Goal: Task Accomplishment & Management: Use online tool/utility

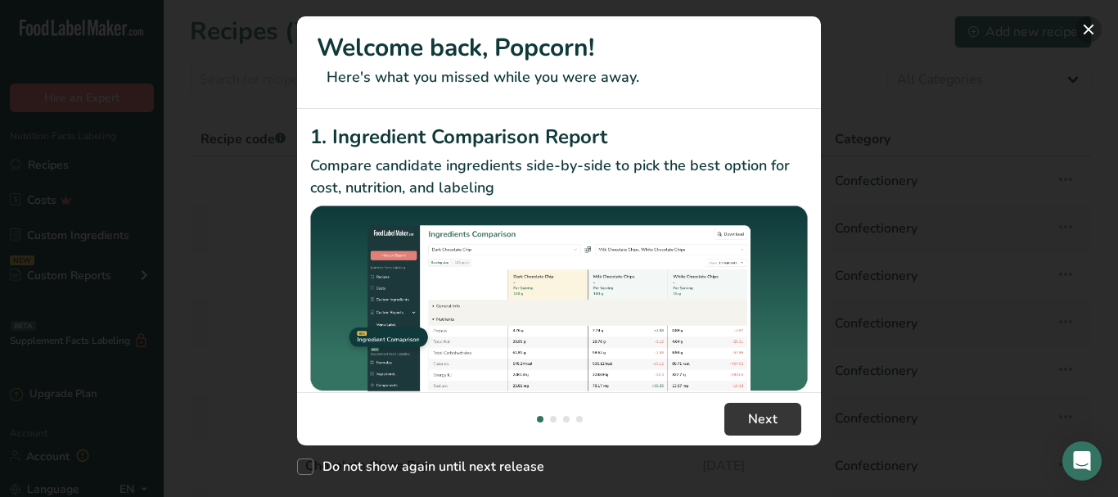
click at [1090, 26] on button "New Features" at bounding box center [1089, 29] width 26 height 26
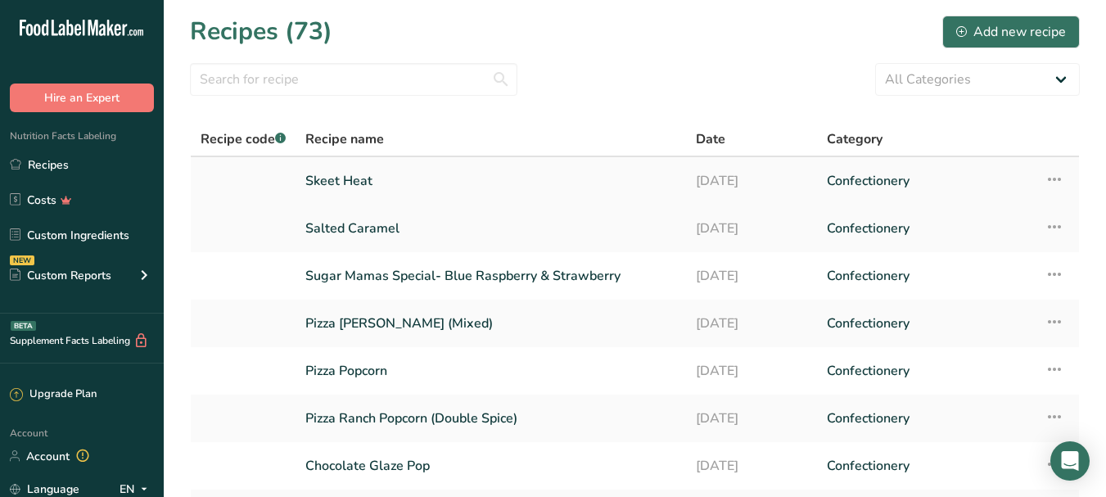
click at [395, 178] on link "Skeet Heat" at bounding box center [490, 181] width 371 height 34
click at [1057, 178] on icon at bounding box center [1055, 179] width 20 height 29
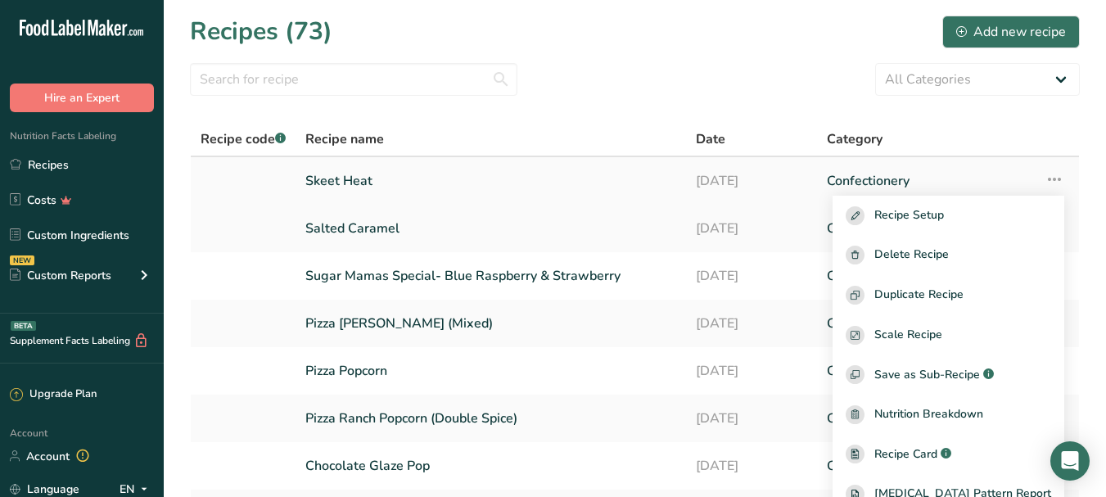
click at [368, 182] on link "Skeet Heat" at bounding box center [490, 181] width 371 height 34
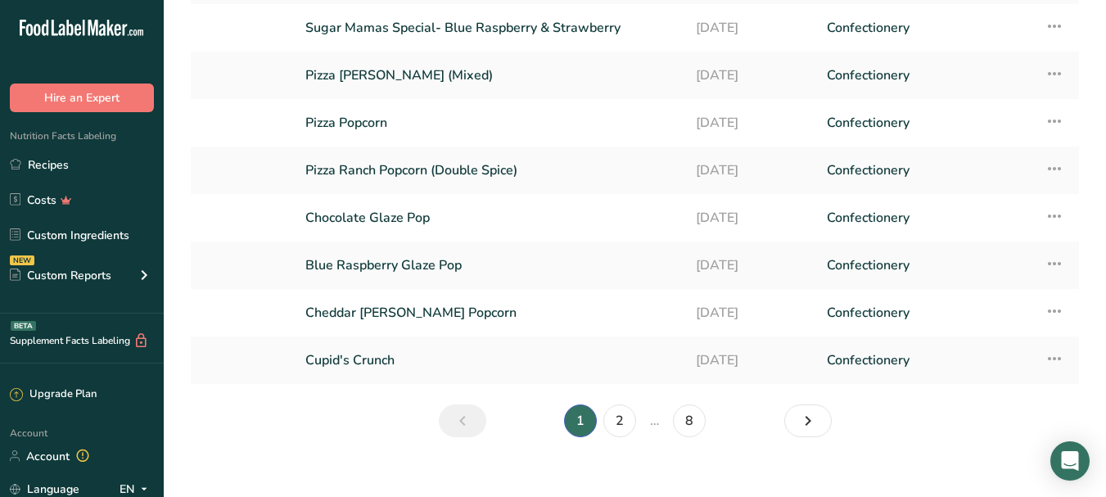
scroll to position [267, 0]
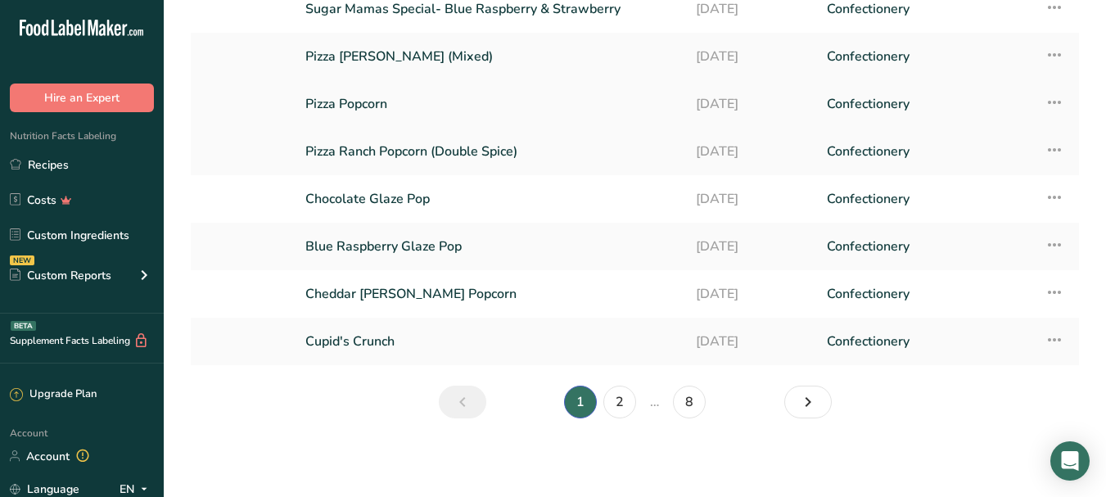
click at [381, 103] on link "Pizza Popcorn" at bounding box center [490, 104] width 371 height 34
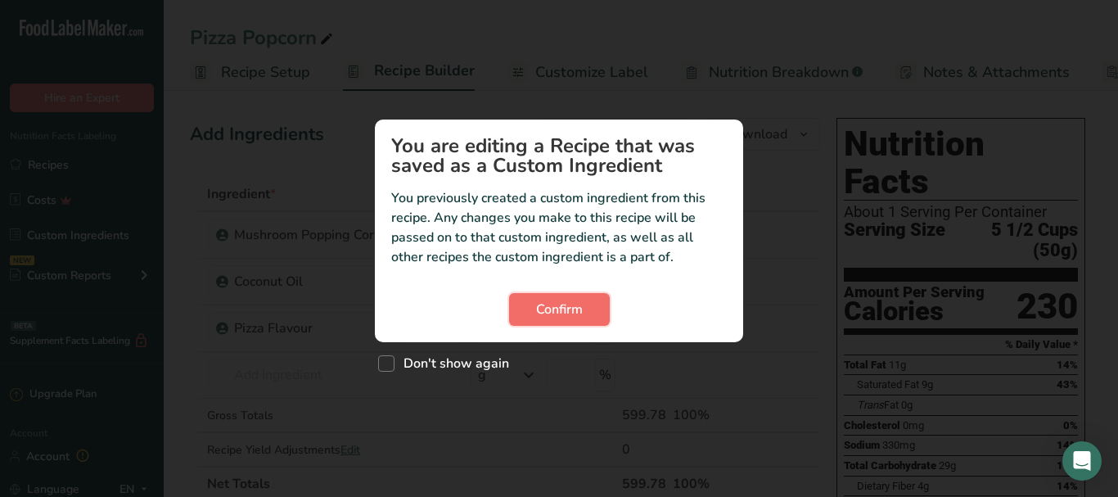
click at [580, 316] on span "Confirm" at bounding box center [559, 310] width 47 height 20
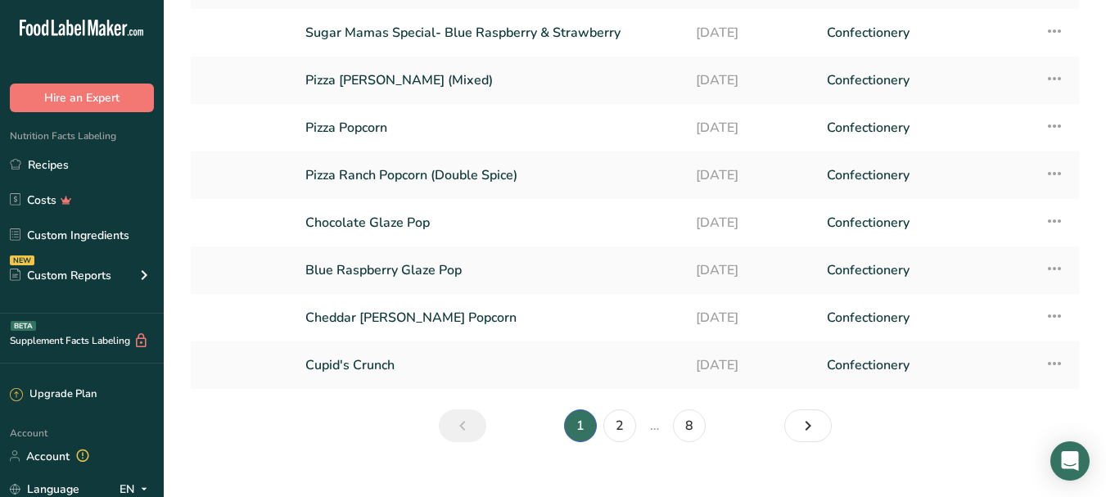
scroll to position [267, 0]
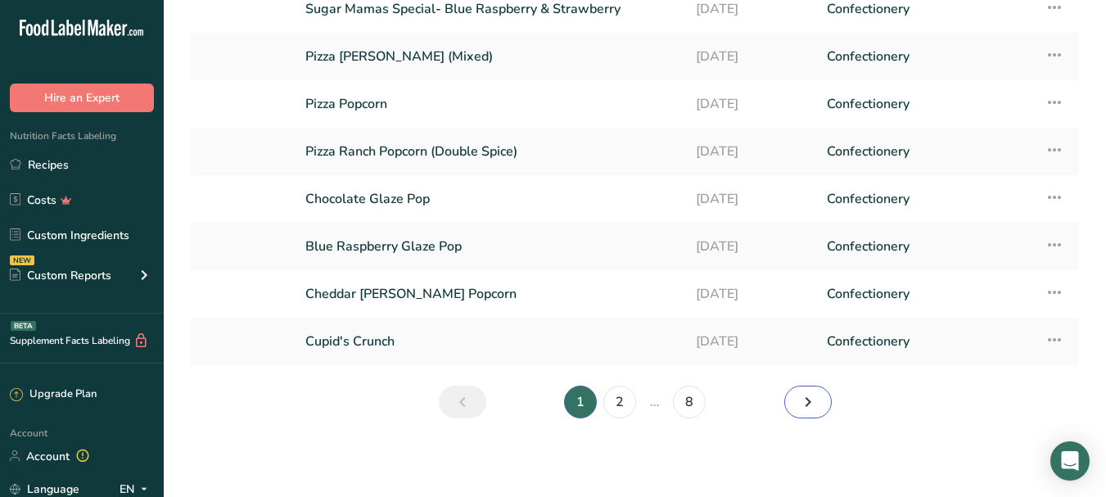
click at [803, 398] on icon "Next page" at bounding box center [808, 401] width 20 height 29
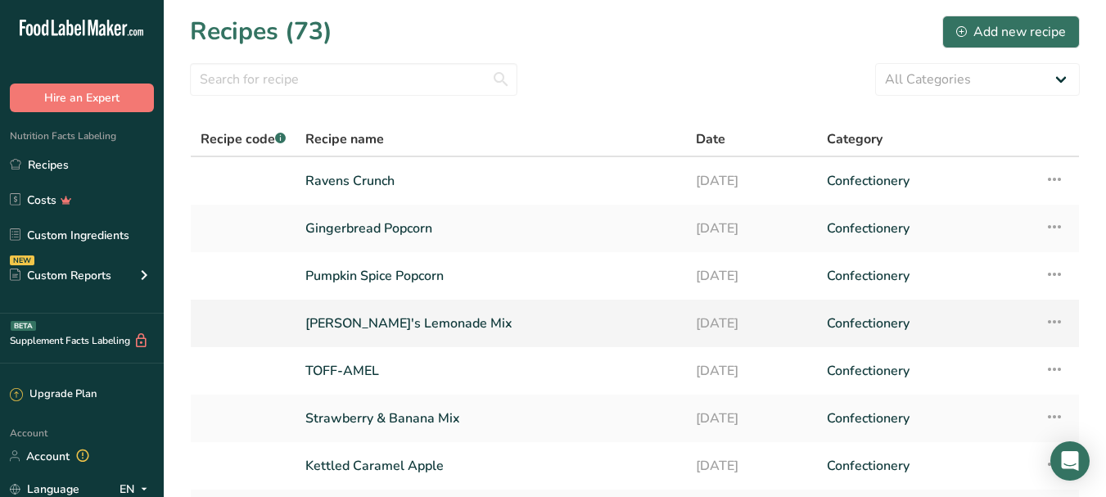
scroll to position [267, 0]
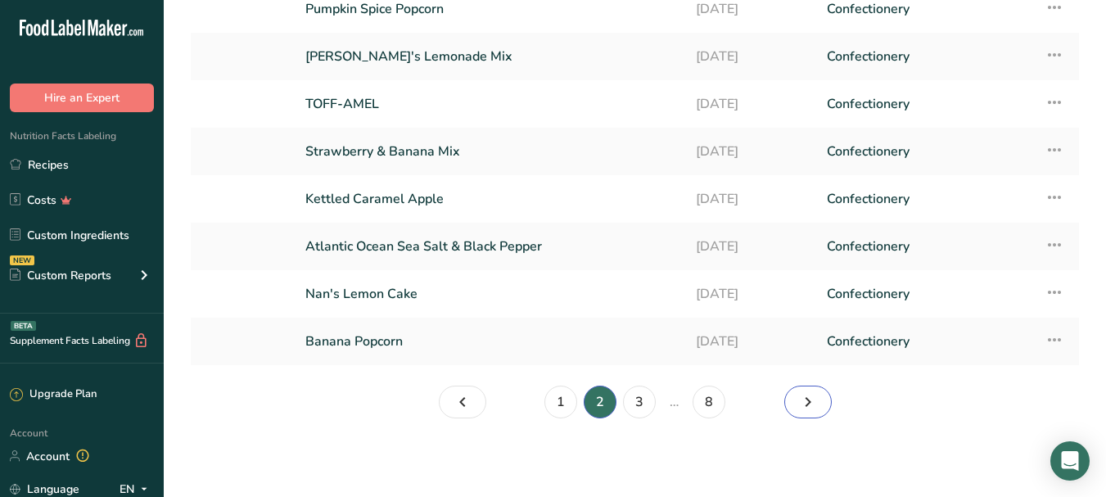
click at [809, 400] on icon "Page 3." at bounding box center [808, 401] width 20 height 29
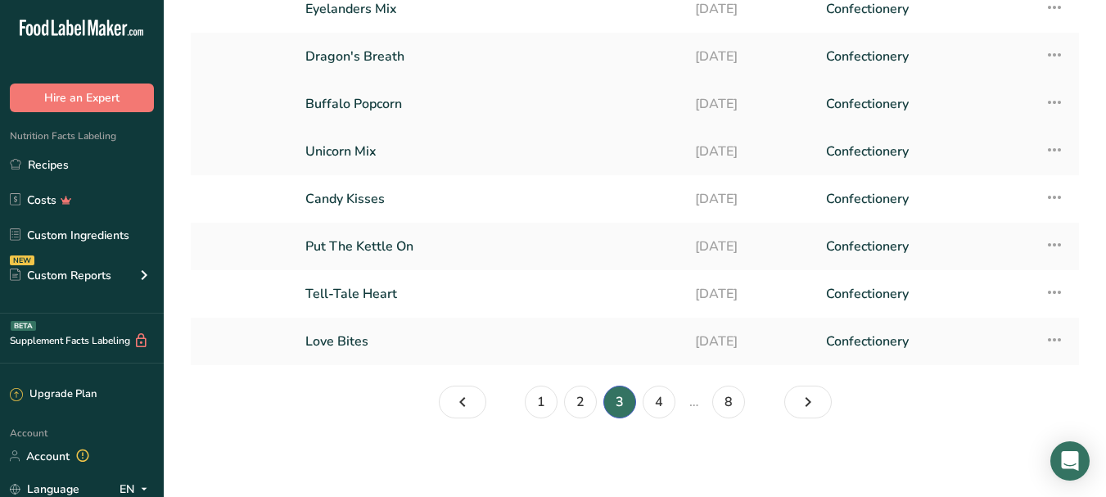
click at [422, 102] on link "Buffalo Popcorn" at bounding box center [490, 104] width 370 height 34
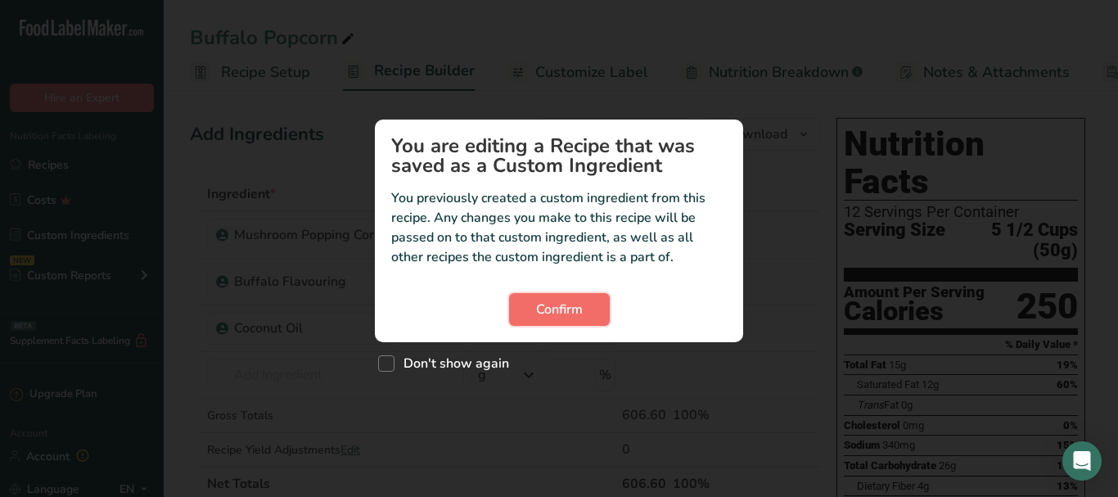
click at [545, 307] on span "Confirm" at bounding box center [559, 310] width 47 height 20
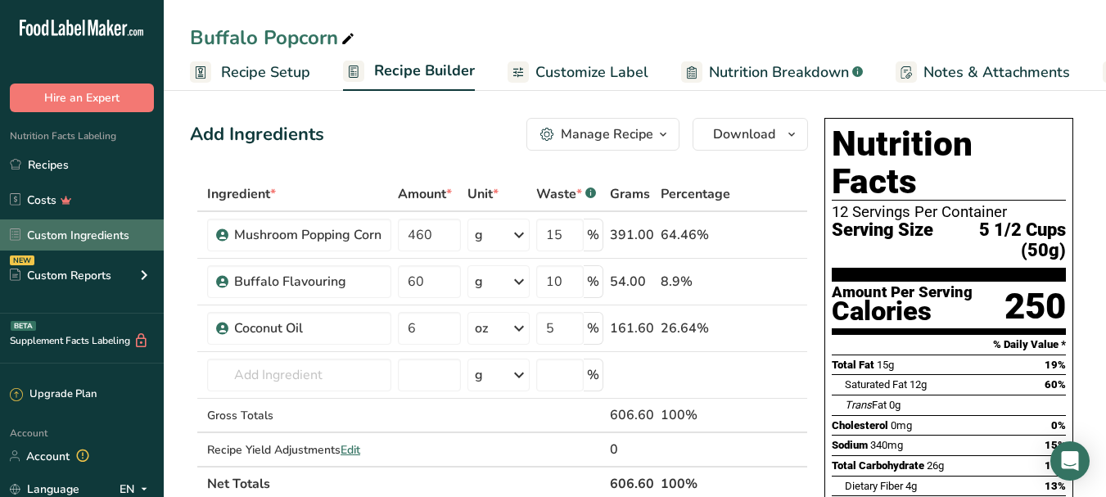
click at [87, 233] on link "Custom Ingredients" at bounding box center [82, 234] width 164 height 31
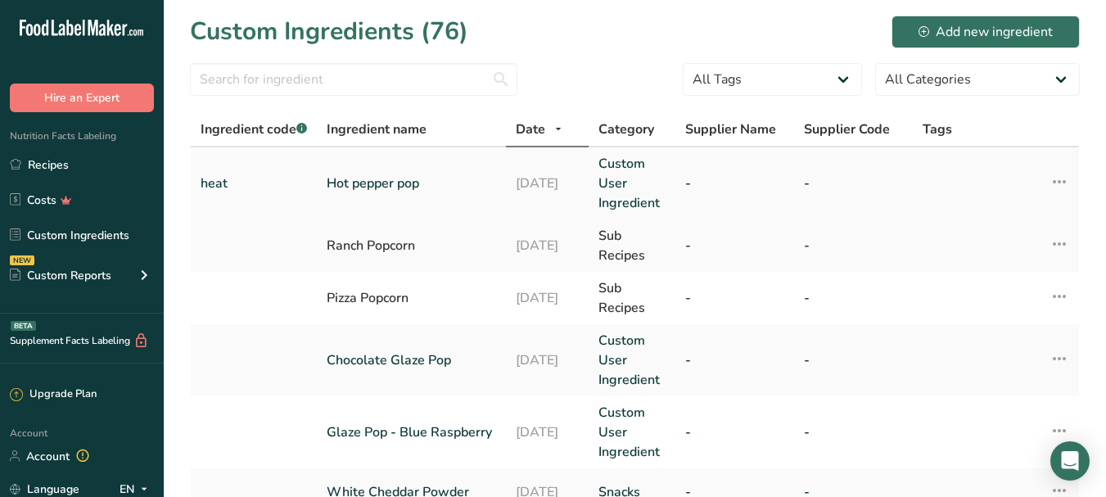
click at [371, 179] on link "Hot pepper pop" at bounding box center [411, 184] width 169 height 20
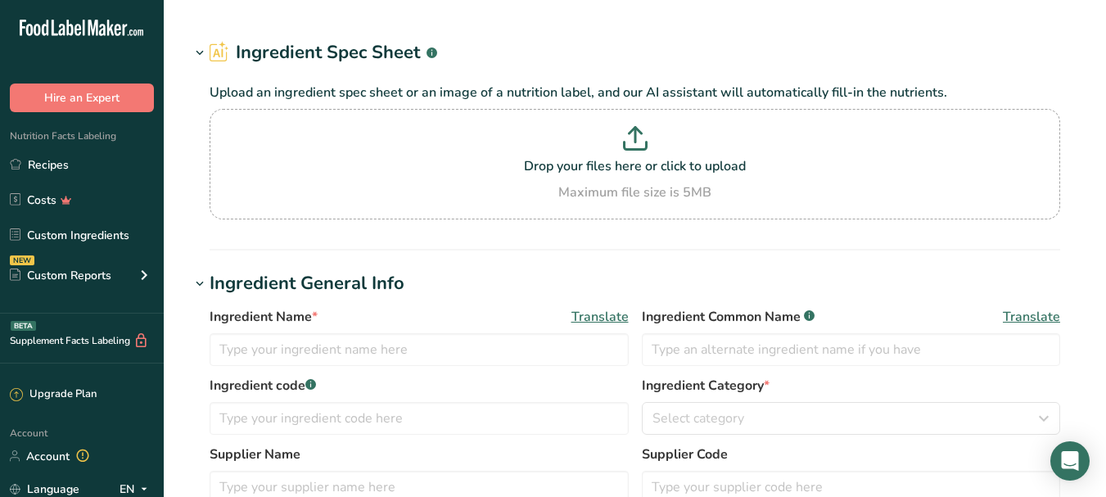
type input "Hot pepper pop"
type input "heat"
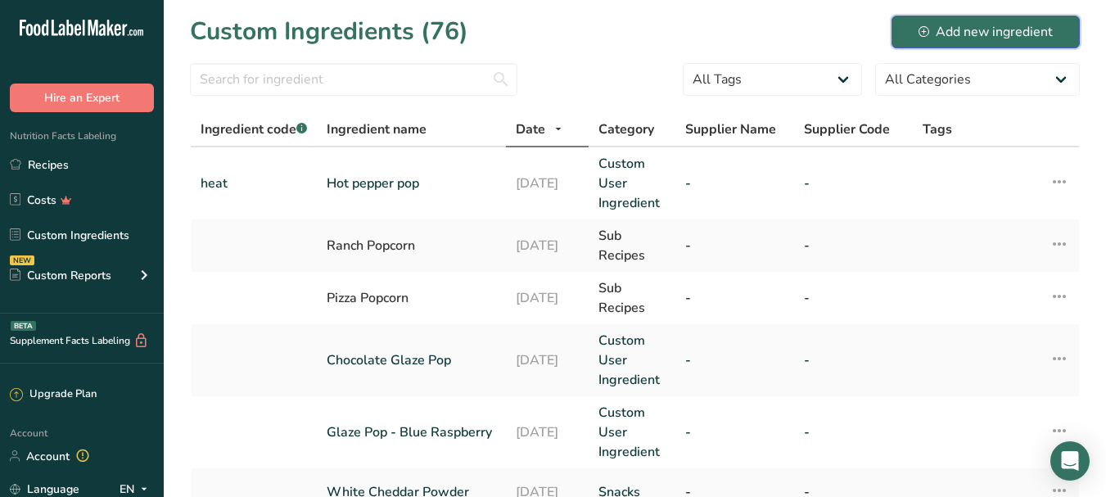
click at [965, 29] on div "Add new ingredient" at bounding box center [986, 32] width 134 height 20
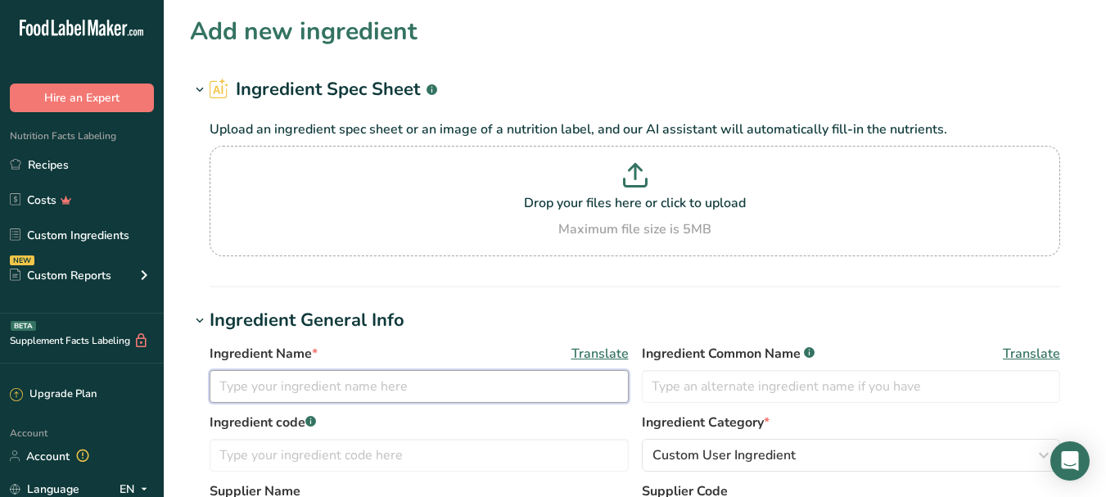
click at [302, 382] on input "text" at bounding box center [419, 386] width 419 height 33
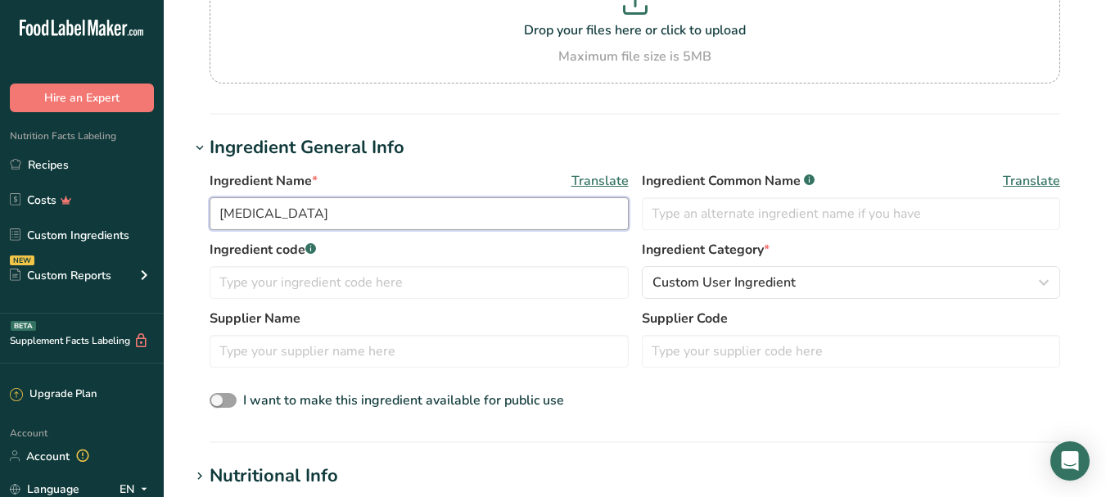
scroll to position [192, 0]
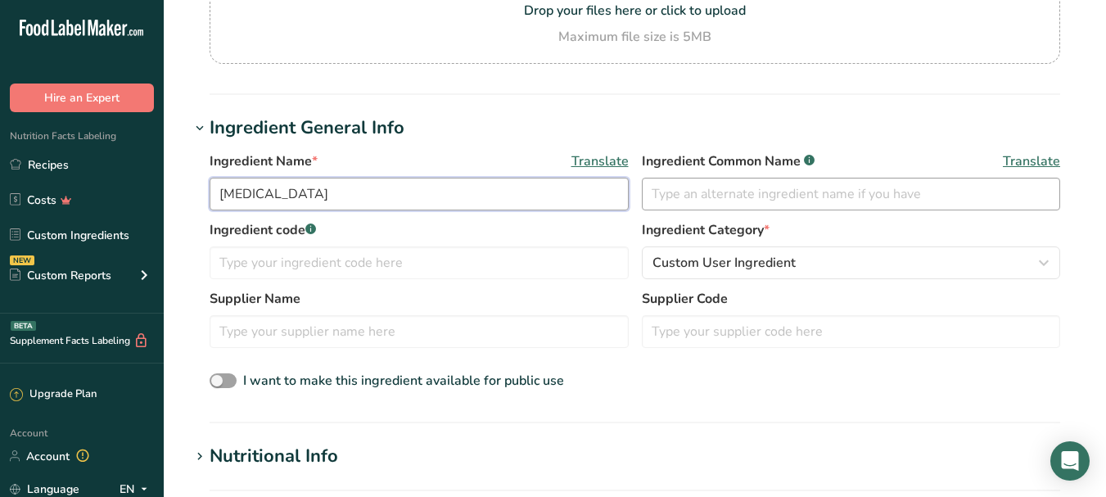
type input "[MEDICAL_DATA]"
click at [734, 193] on input "text" at bounding box center [851, 194] width 419 height 33
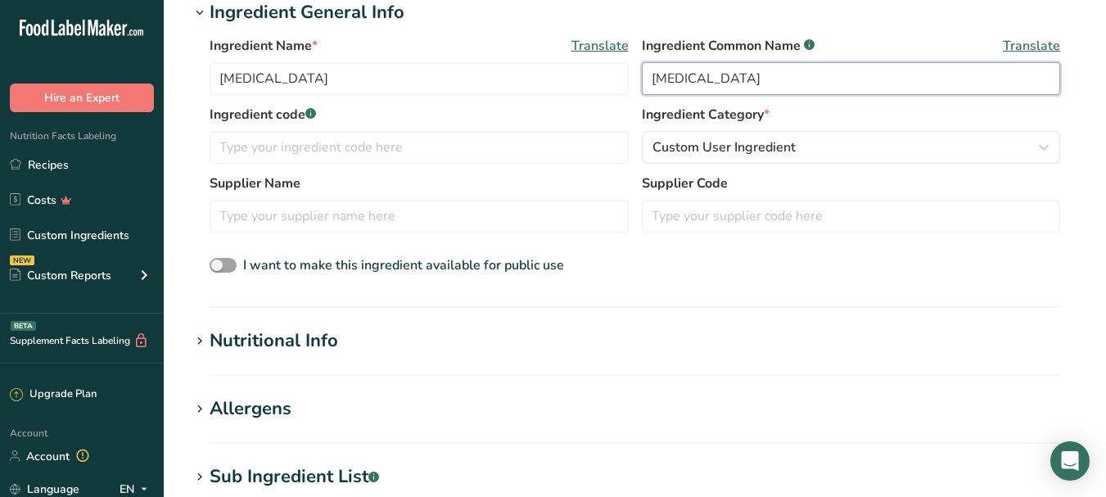
scroll to position [310, 0]
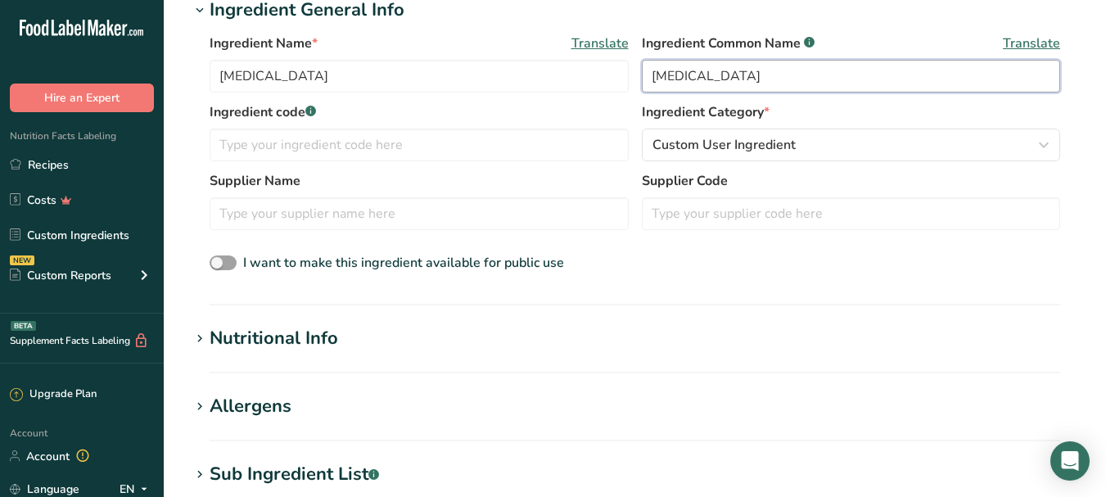
type input "[MEDICAL_DATA]"
click at [197, 339] on icon at bounding box center [199, 338] width 15 height 23
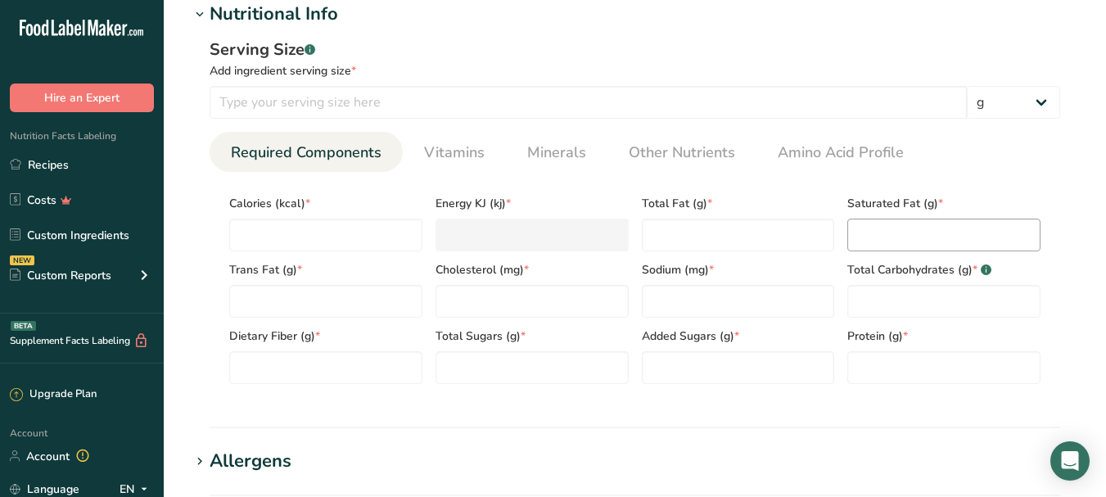
scroll to position [638, 0]
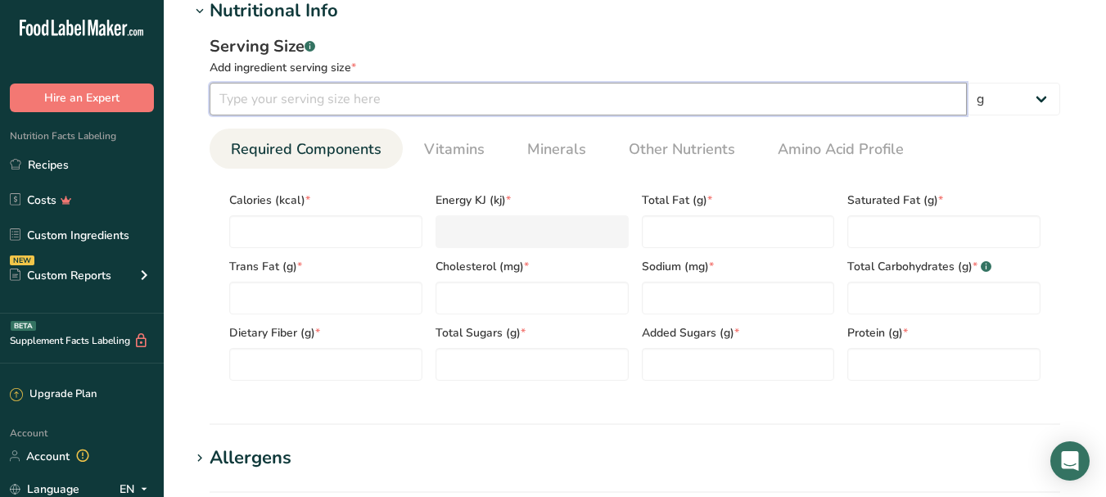
click at [303, 99] on input "number" at bounding box center [588, 99] width 757 height 33
type input "8"
click at [337, 228] on input "number" at bounding box center [325, 231] width 193 height 33
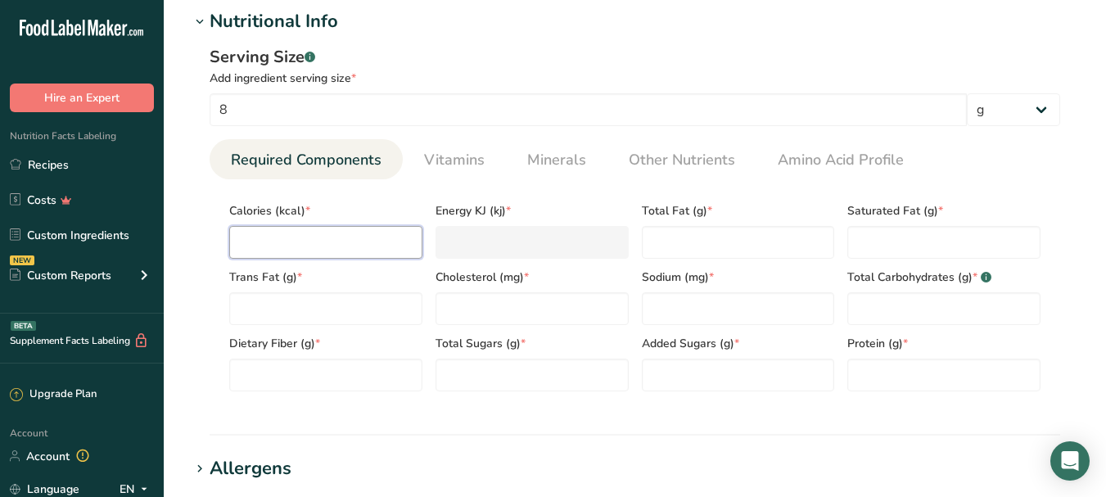
scroll to position [630, 0]
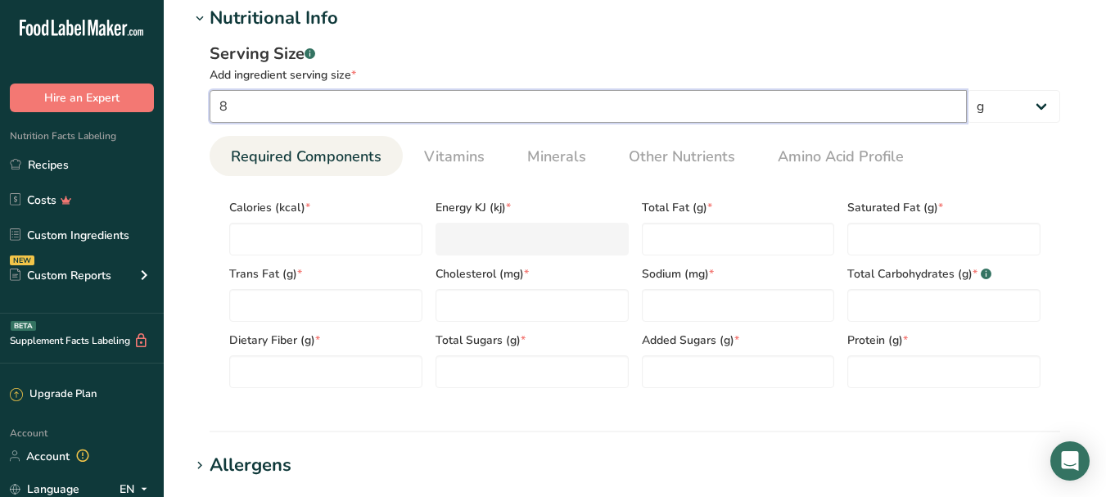
click at [321, 107] on input "8" at bounding box center [588, 106] width 757 height 33
type input "3"
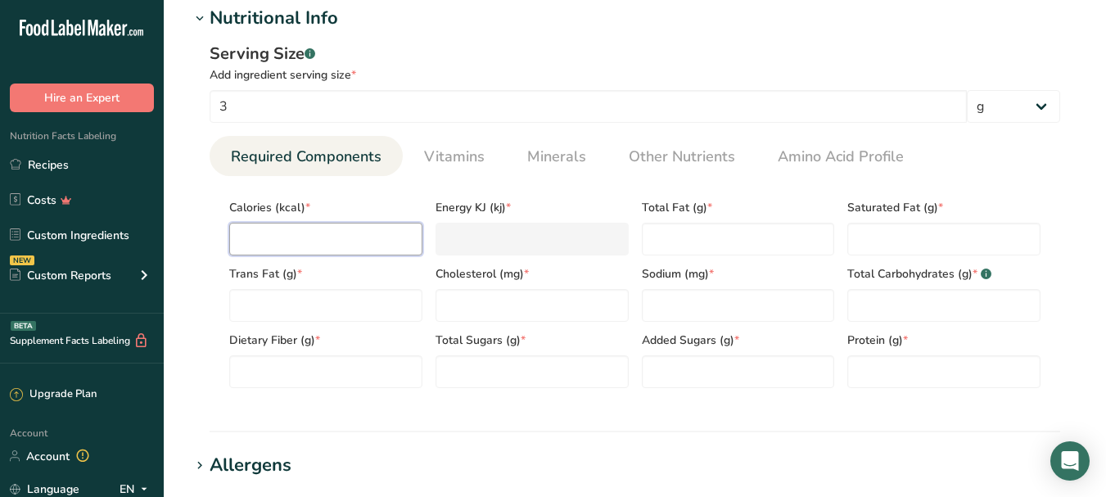
click at [351, 241] on input "number" at bounding box center [325, 239] width 193 height 33
type input "5"
type KJ "20.9"
type input "5"
click at [744, 243] on Fat "number" at bounding box center [738, 239] width 193 height 33
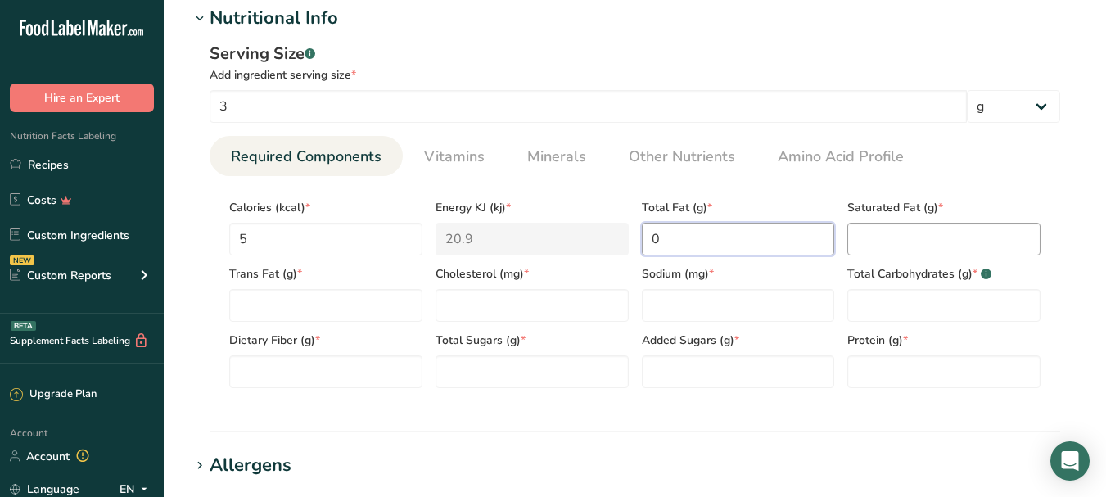
type Fat "0"
click at [886, 237] on Fat "number" at bounding box center [943, 239] width 193 height 33
type Fat "0"
click at [336, 295] on Fat "number" at bounding box center [325, 305] width 193 height 33
type Fat "0"
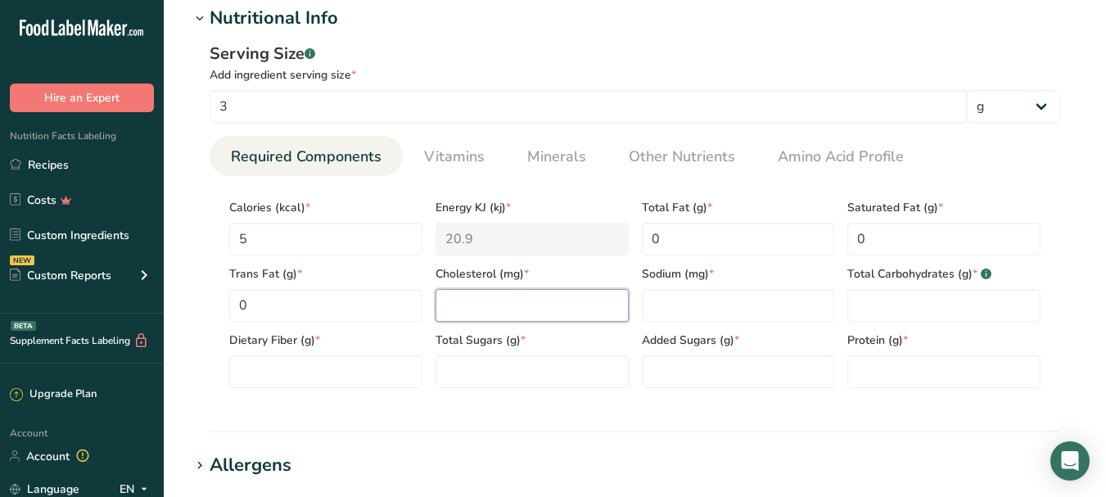
click at [519, 307] on input "number" at bounding box center [532, 305] width 193 height 33
type input "0"
click at [489, 377] on Sugars "number" at bounding box center [532, 371] width 193 height 33
type Sugars "1"
click at [679, 306] on input "number" at bounding box center [738, 305] width 193 height 33
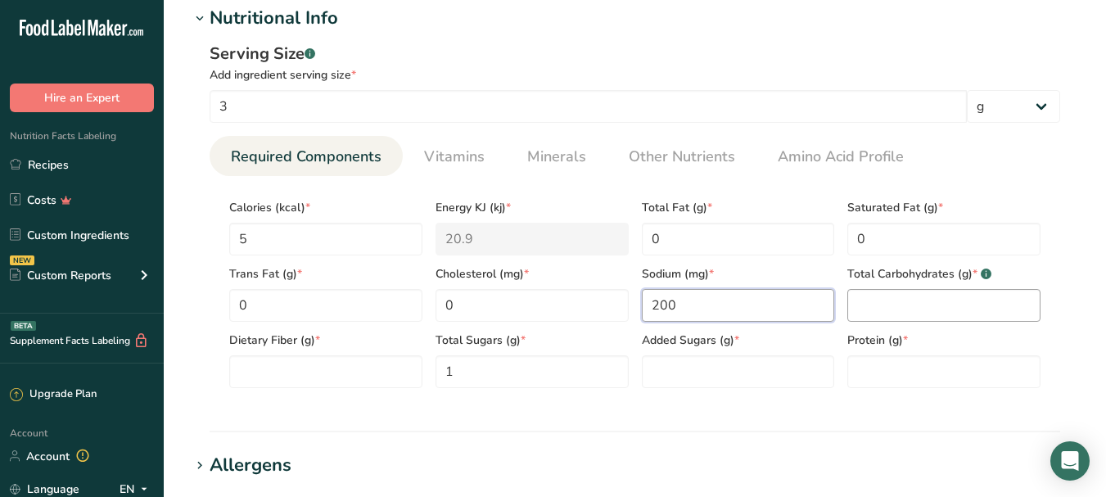
type input "200"
click at [887, 302] on Carbohydrates "number" at bounding box center [943, 305] width 193 height 33
type Carbohydrates "2"
click at [304, 361] on Fiber "number" at bounding box center [325, 371] width 193 height 33
type Fiber "0"
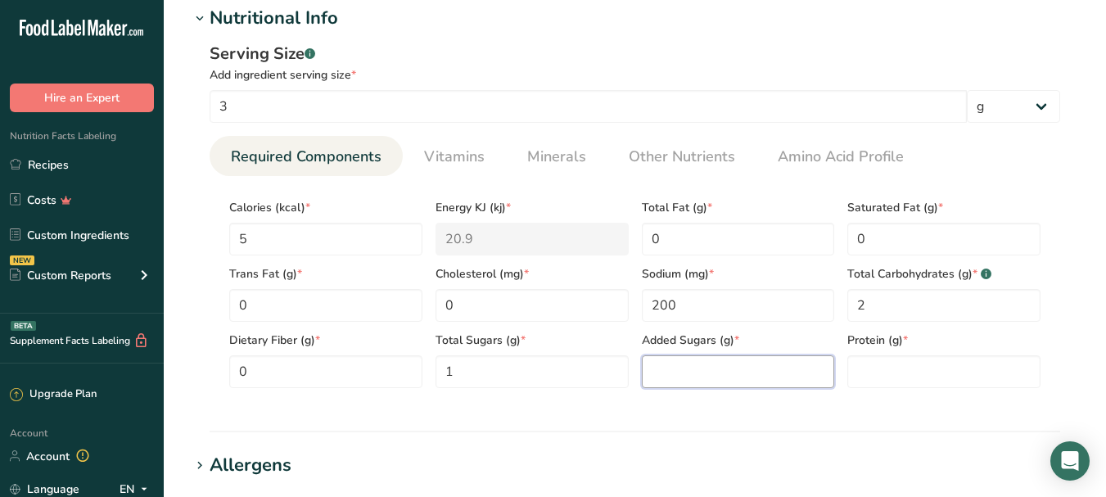
click at [711, 364] on Sugars "number" at bounding box center [738, 371] width 193 height 33
type Sugars "0"
type Sugars "1"
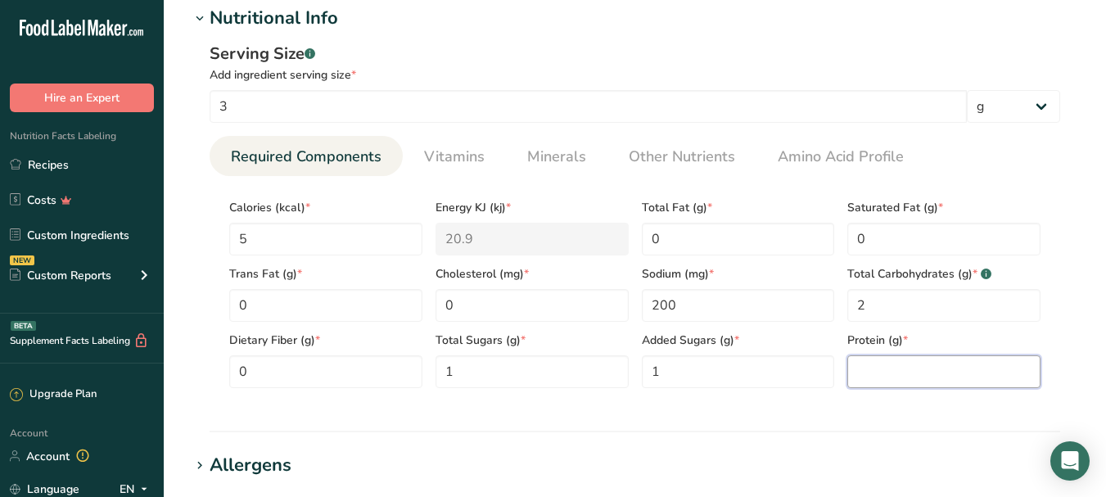
click at [870, 365] on input "number" at bounding box center [943, 371] width 193 height 33
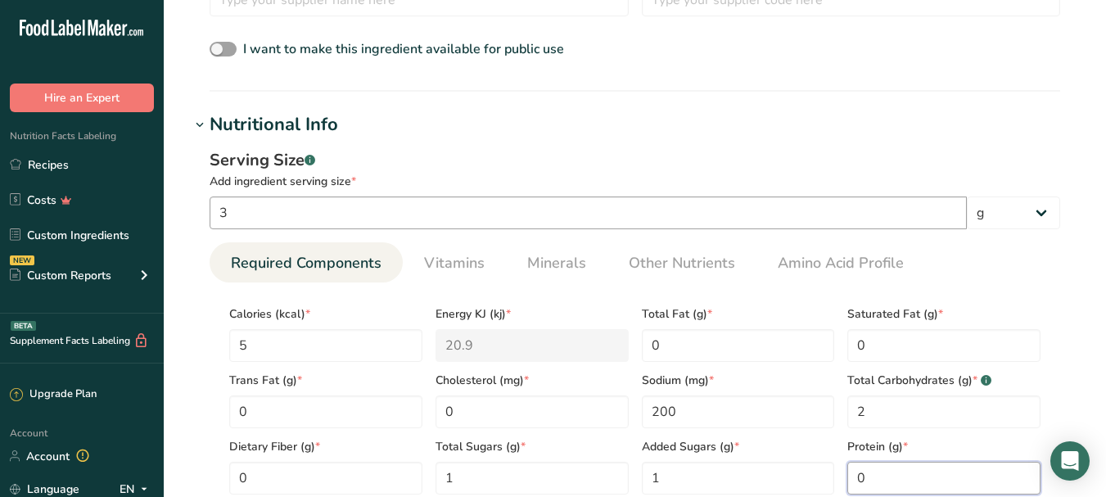
scroll to position [521, 0]
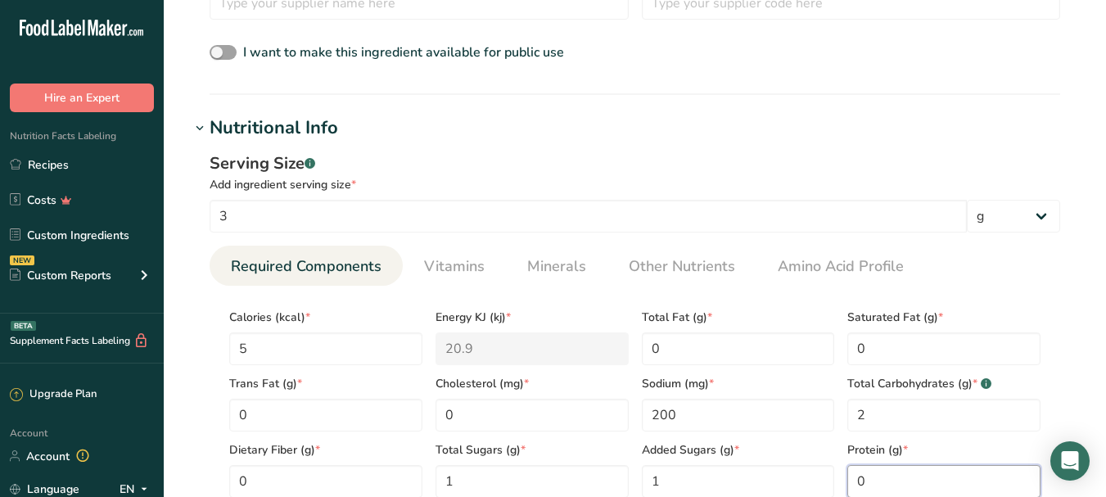
type input "0"
click at [321, 192] on div "Add ingredient serving size *" at bounding box center [635, 184] width 851 height 17
click at [318, 212] on input "3" at bounding box center [588, 216] width 757 height 33
type input "5"
type input "3"
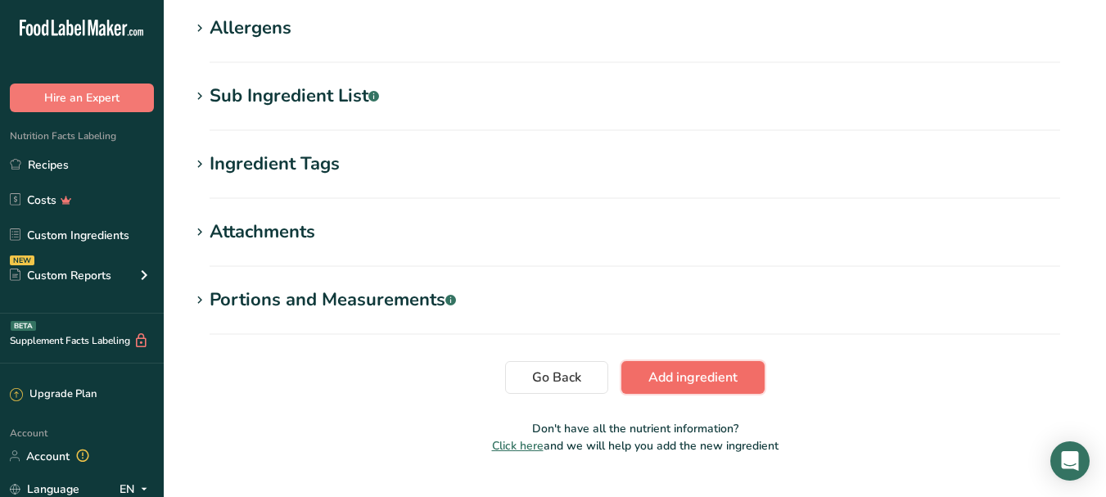
click at [715, 365] on button "Add ingredient" at bounding box center [692, 377] width 143 height 33
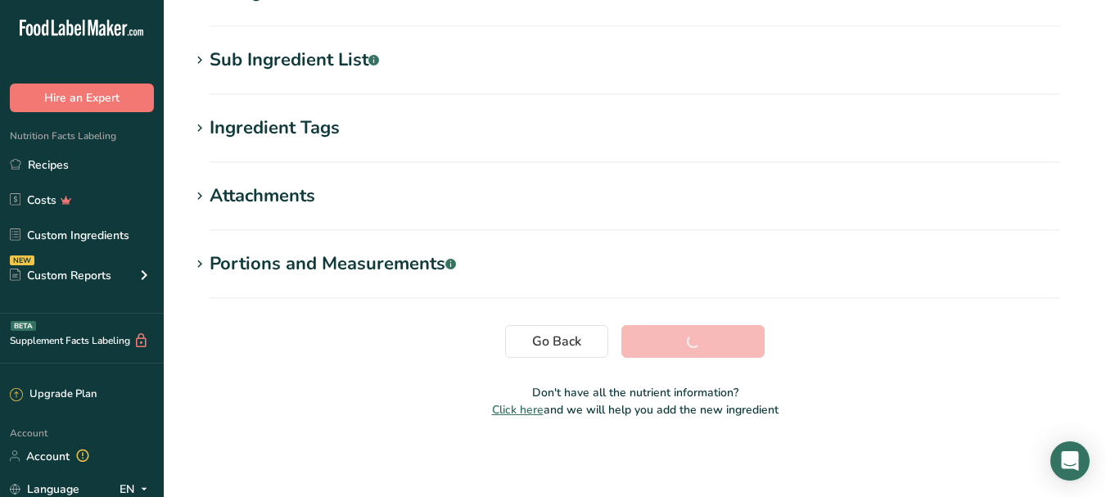
scroll to position [265, 0]
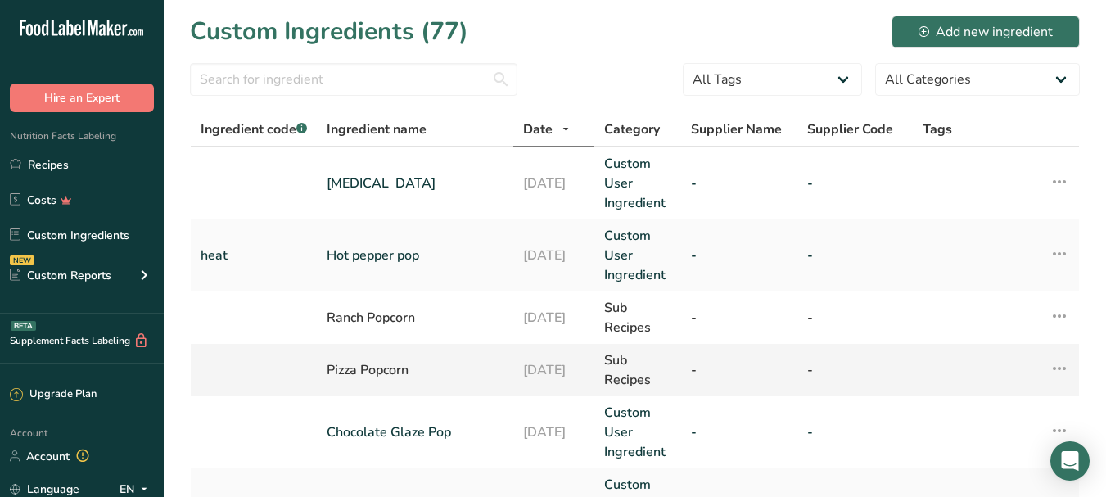
click at [427, 377] on div "Pizza Popcorn" at bounding box center [415, 370] width 177 height 20
click at [770, 374] on div "-" at bounding box center [739, 370] width 97 height 20
click at [77, 163] on link "Recipes" at bounding box center [82, 164] width 164 height 31
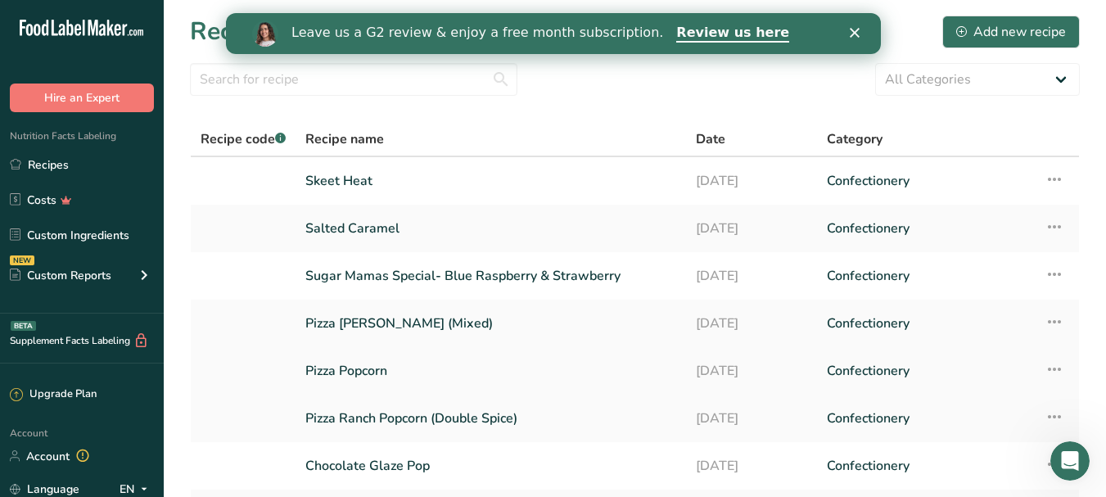
click at [410, 376] on link "Pizza Popcorn" at bounding box center [490, 371] width 371 height 34
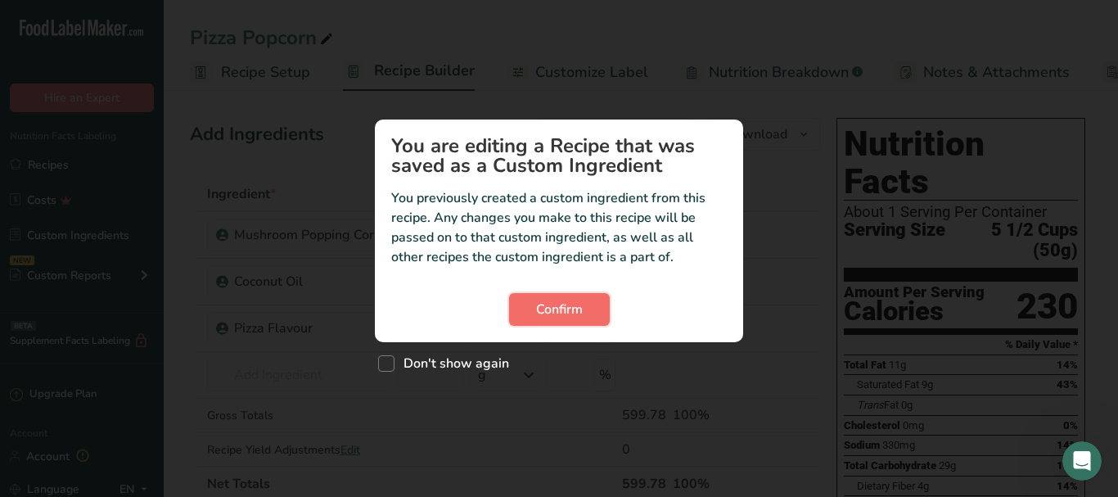
click at [562, 309] on span "Confirm" at bounding box center [559, 310] width 47 height 20
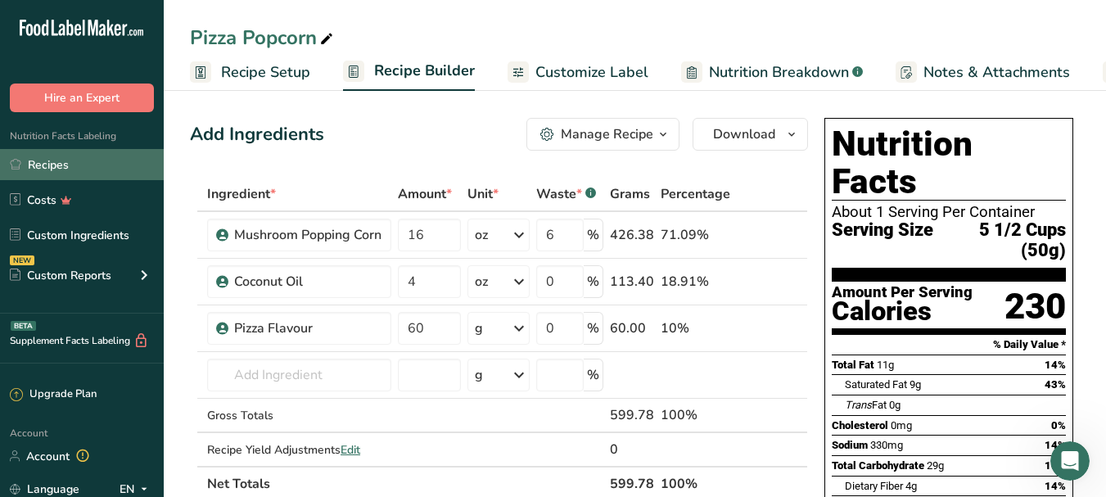
click at [67, 159] on link "Recipes" at bounding box center [82, 164] width 164 height 31
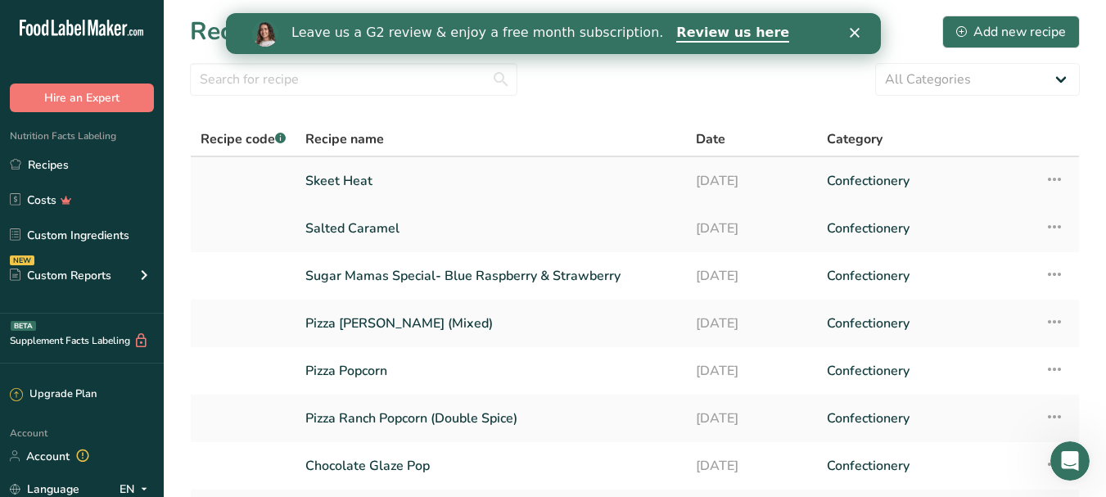
click at [397, 180] on link "Skeet Heat" at bounding box center [490, 181] width 371 height 34
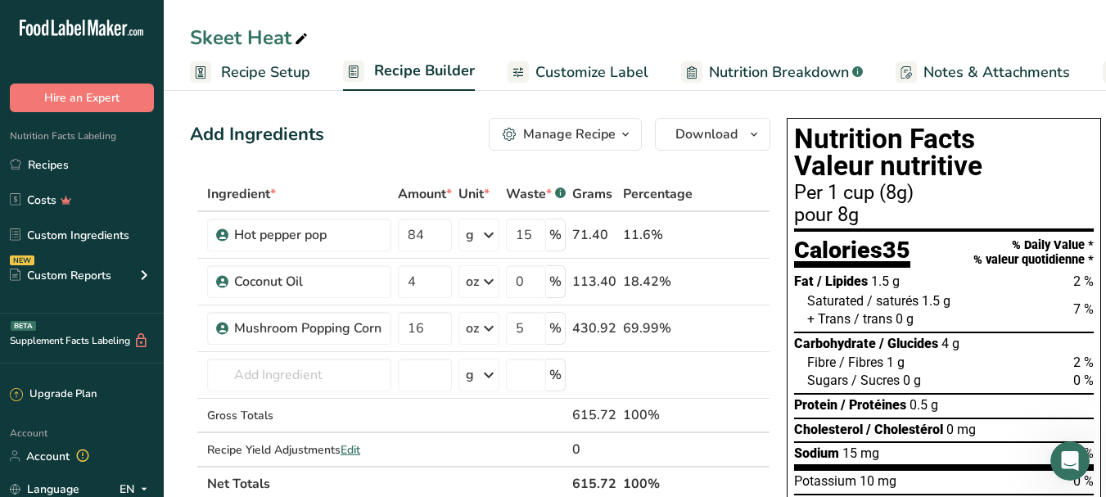
click at [300, 40] on icon at bounding box center [301, 39] width 15 height 23
drag, startPoint x: 300, startPoint y: 40, endPoint x: 179, endPoint y: 16, distance: 123.6
click at [179, 16] on div "Skeet Heat Recipe Setup Recipe Builder Customize Label Nutrition Breakdown .a-a…" at bounding box center [635, 45] width 942 height 91
type input "h"
type input "[MEDICAL_DATA]"
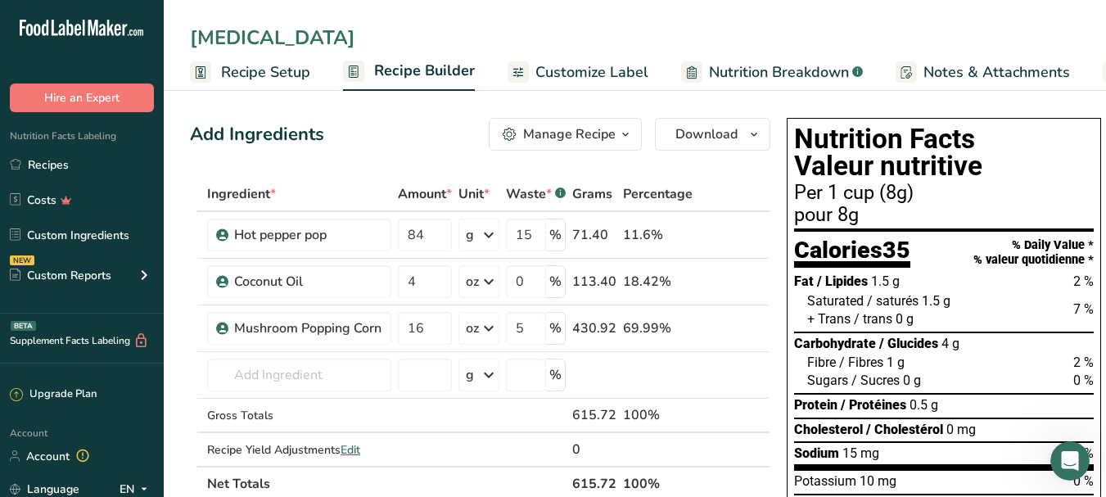
click at [383, 139] on div "Add Ingredients Manage Recipe Delete Recipe Duplicate Recipe Scale Recipe Save …" at bounding box center [480, 134] width 580 height 33
click at [260, 65] on span "Recipe Setup" at bounding box center [265, 72] width 89 height 22
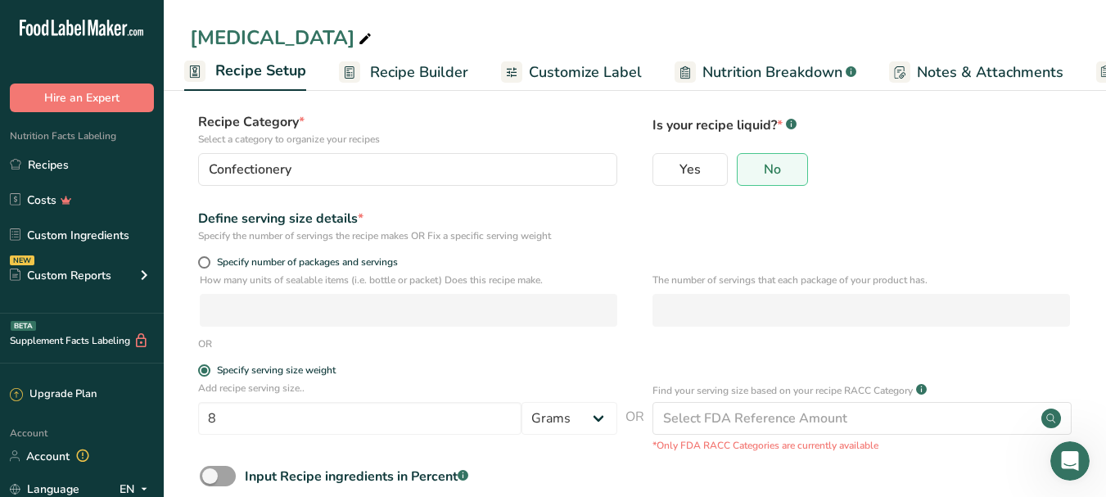
scroll to position [113, 0]
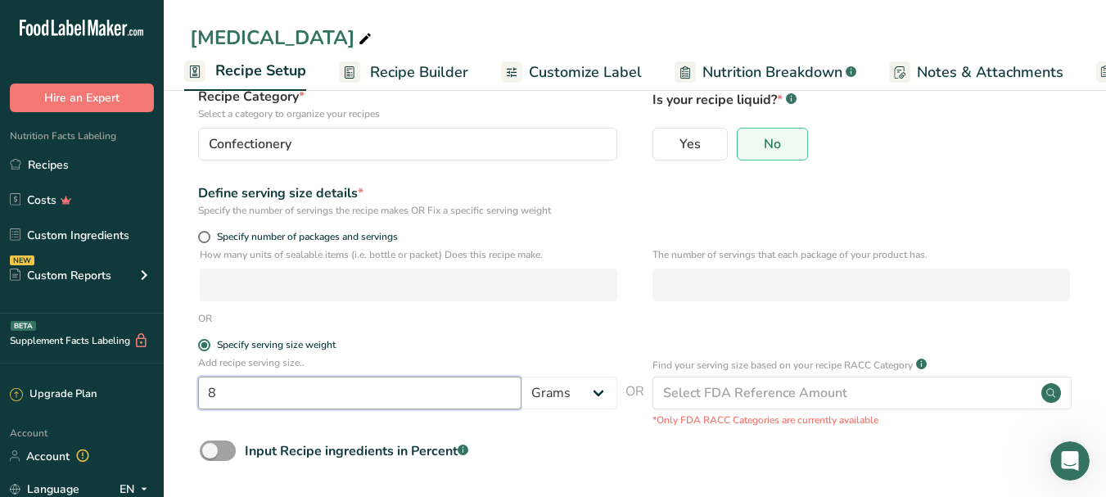
click at [318, 382] on input "8" at bounding box center [359, 393] width 323 height 33
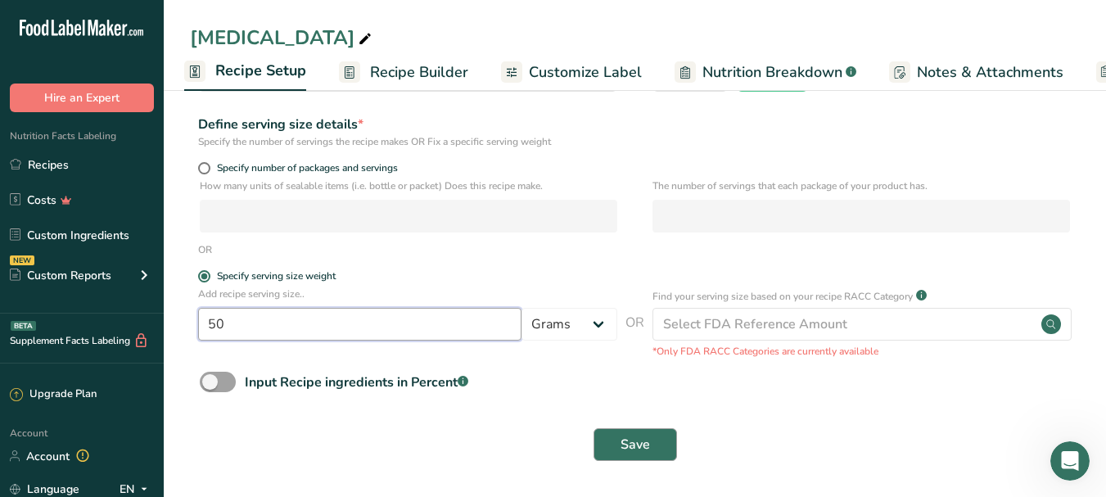
type input "50"
drag, startPoint x: 623, startPoint y: 439, endPoint x: 603, endPoint y: 424, distance: 24.6
click at [624, 440] on span "Save" at bounding box center [635, 445] width 29 height 20
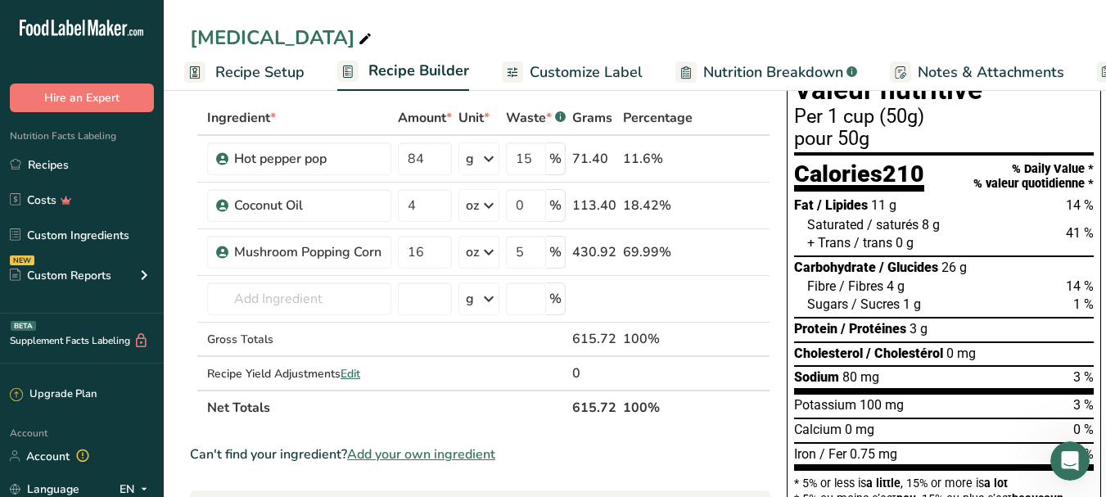
scroll to position [78, 0]
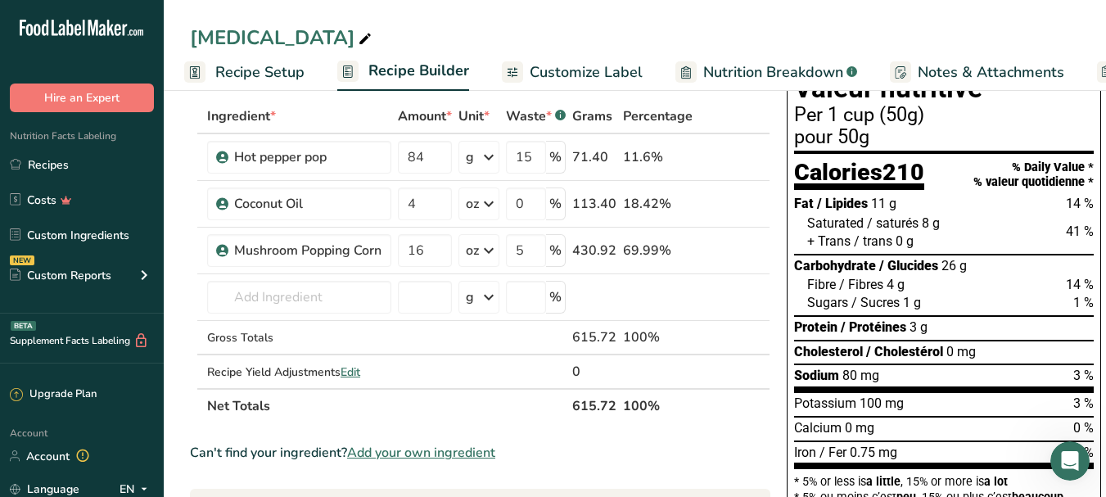
click at [276, 59] on link "Recipe Setup" at bounding box center [244, 72] width 120 height 37
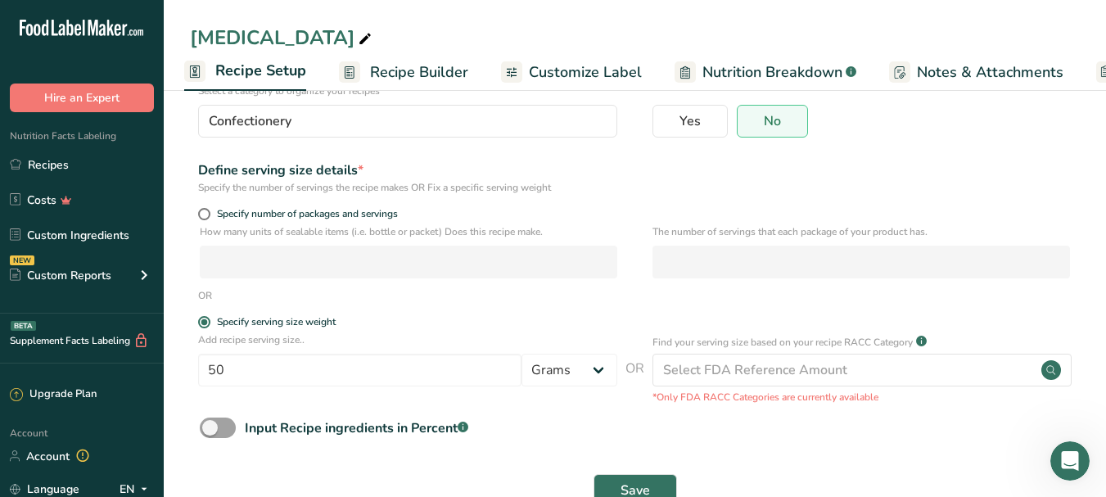
scroll to position [135, 0]
click at [354, 74] on rect at bounding box center [349, 71] width 21 height 21
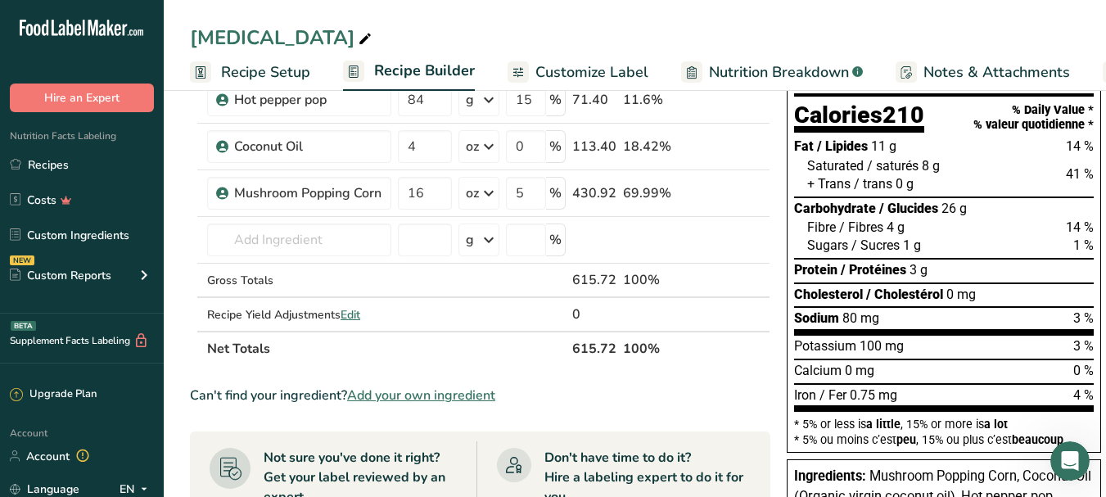
click at [279, 73] on span "Recipe Setup" at bounding box center [265, 72] width 89 height 22
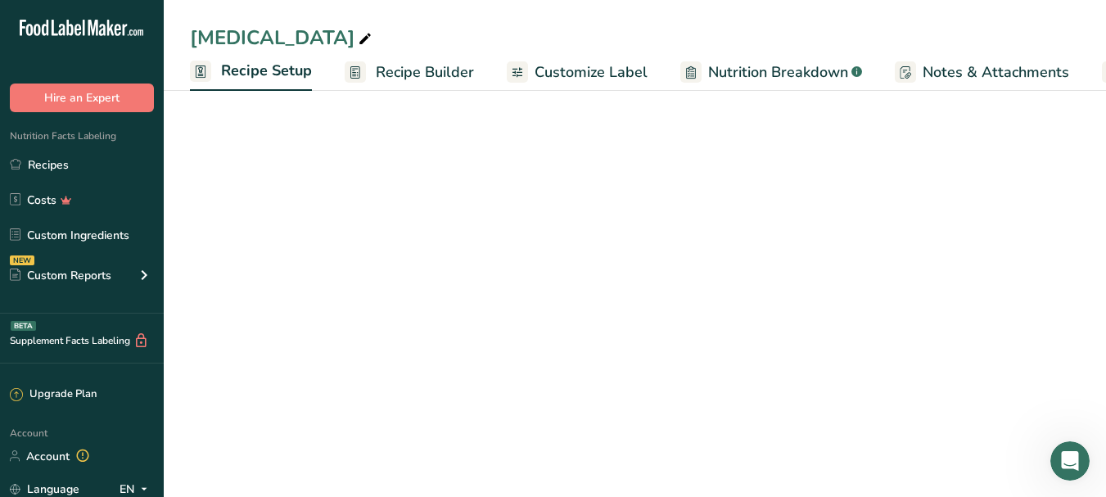
scroll to position [0, 6]
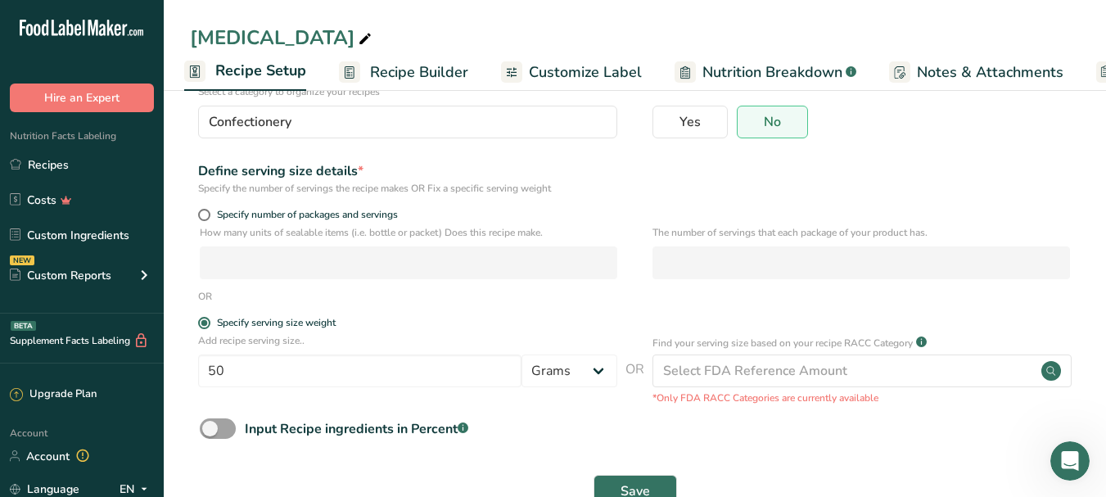
click at [399, 64] on span "Recipe Builder" at bounding box center [419, 72] width 98 height 22
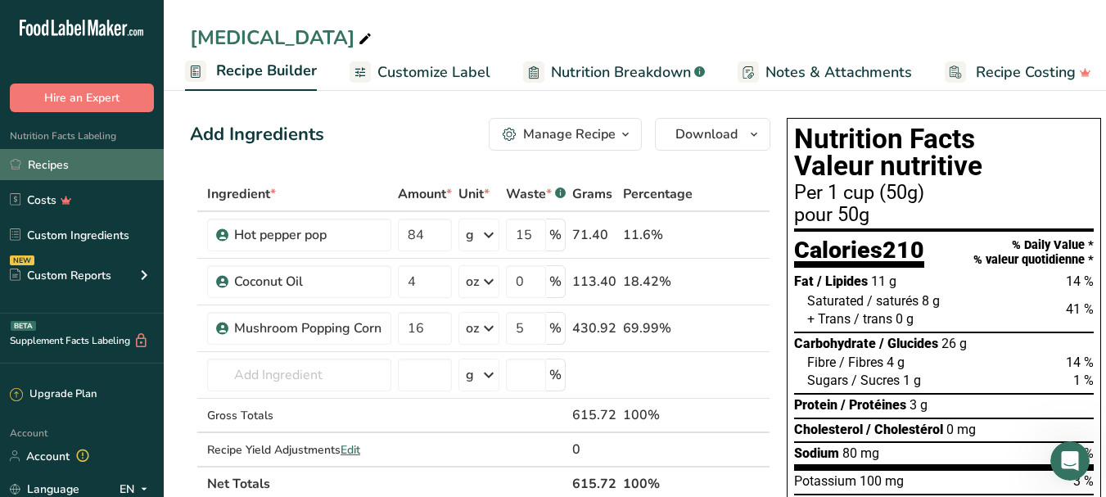
click at [49, 160] on link "Recipes" at bounding box center [82, 164] width 164 height 31
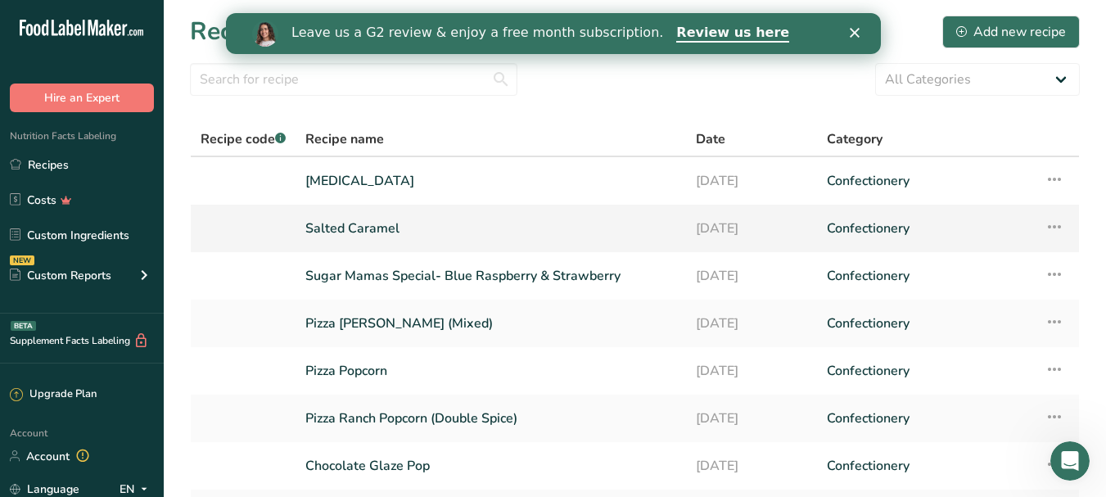
click at [390, 233] on link "Salted Caramel" at bounding box center [490, 228] width 371 height 34
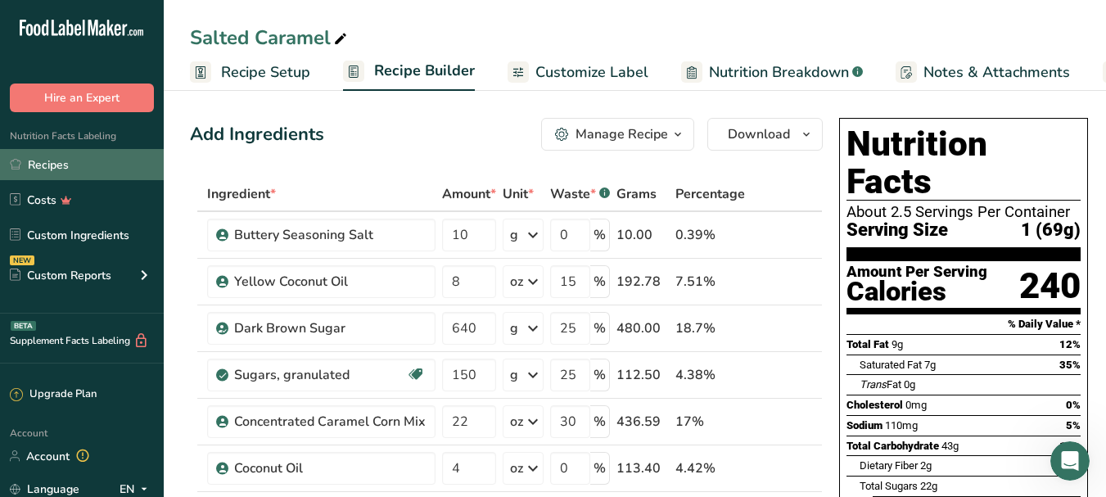
click at [90, 169] on link "Recipes" at bounding box center [82, 164] width 164 height 31
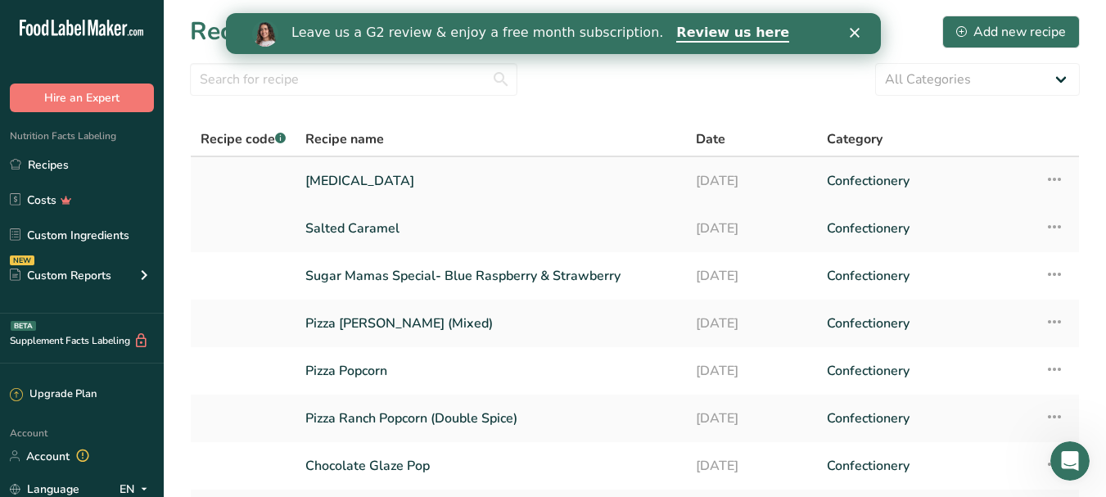
click at [355, 187] on link "[MEDICAL_DATA]" at bounding box center [490, 181] width 371 height 34
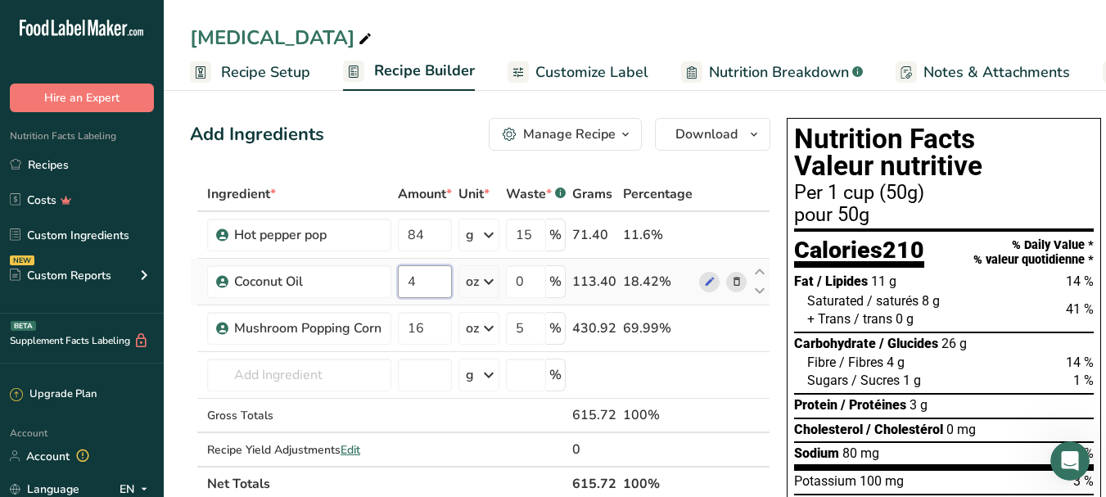
click at [434, 275] on input "4" at bounding box center [425, 281] width 54 height 33
type input "6"
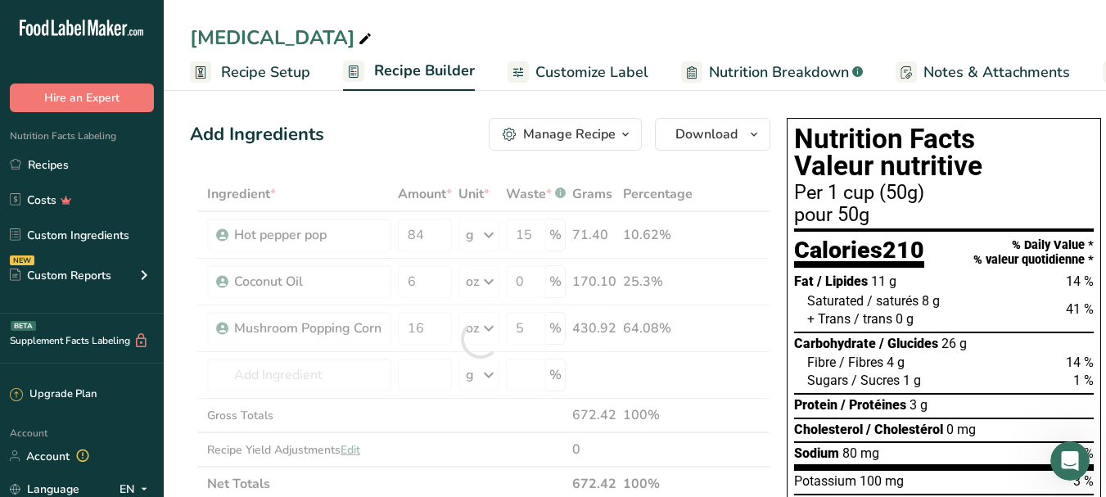
click at [711, 183] on div "Ingredient * Amount * Unit * Waste * .a-a{fill:#347362;}.b-a{fill:#fff;} Grams …" at bounding box center [480, 339] width 580 height 324
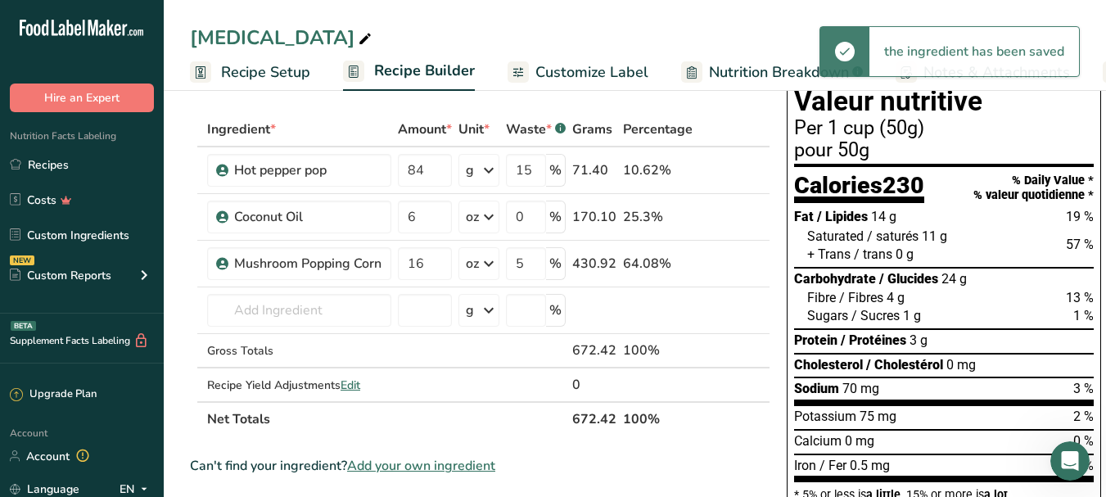
scroll to position [66, 0]
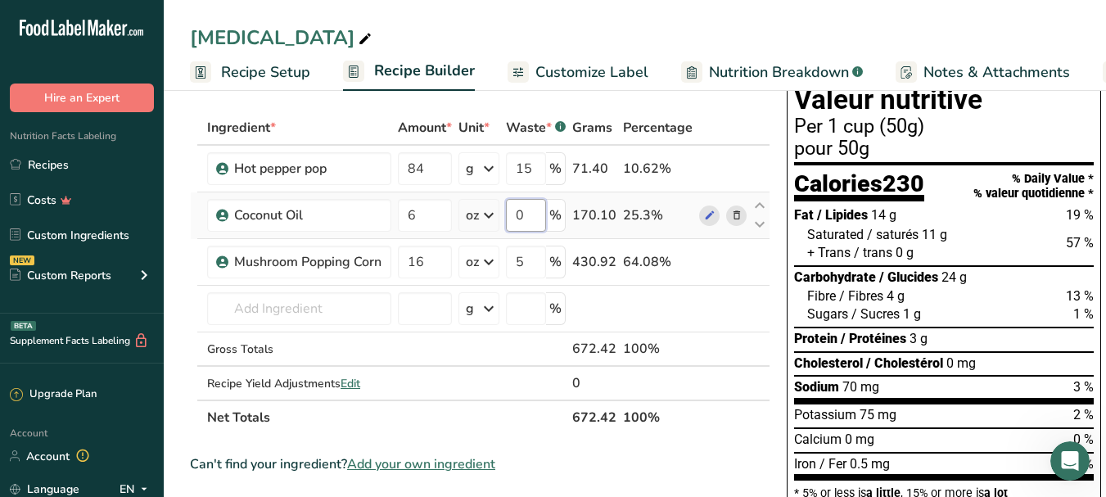
click at [539, 206] on input "0" at bounding box center [526, 215] width 40 height 33
type input "15"
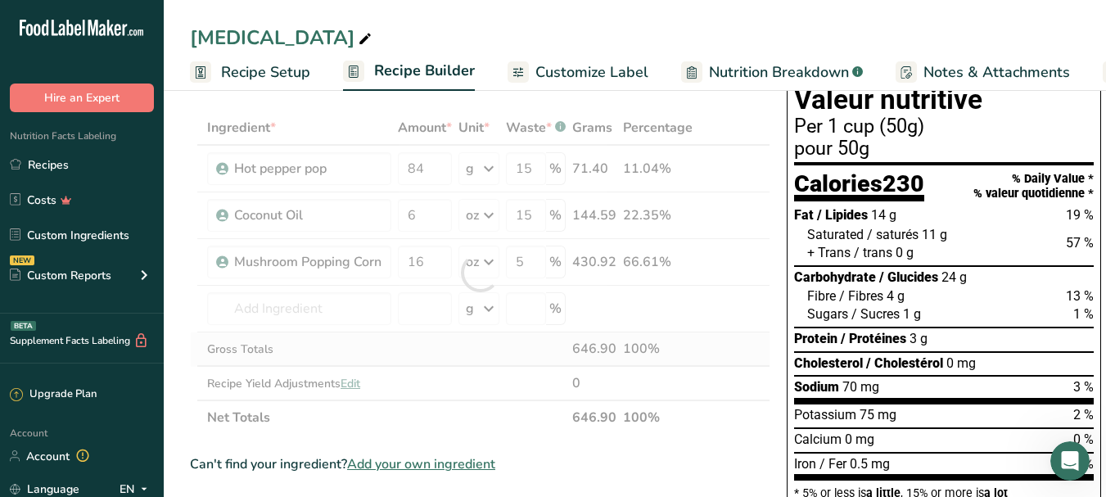
click at [756, 344] on div "Ingredient * Amount * Unit * Waste * .a-a{fill:#347362;}.b-a{fill:#fff;} Grams …" at bounding box center [480, 273] width 580 height 324
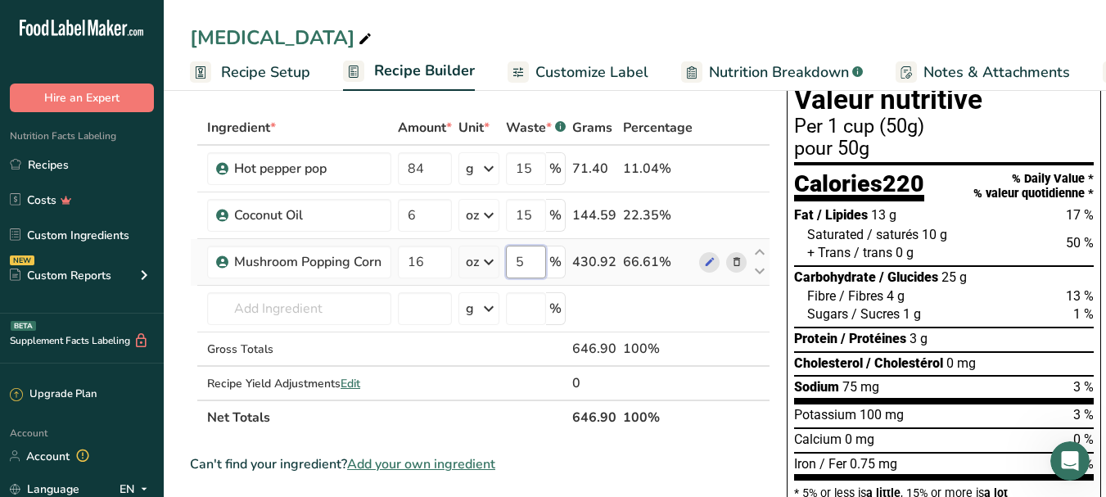
click at [538, 265] on input "5" at bounding box center [526, 262] width 40 height 33
type input "15"
click at [760, 115] on div "Ingredient * Amount * Unit * Waste * .a-a{fill:#347362;}.b-a{fill:#fff;} Grams …" at bounding box center [480, 273] width 580 height 324
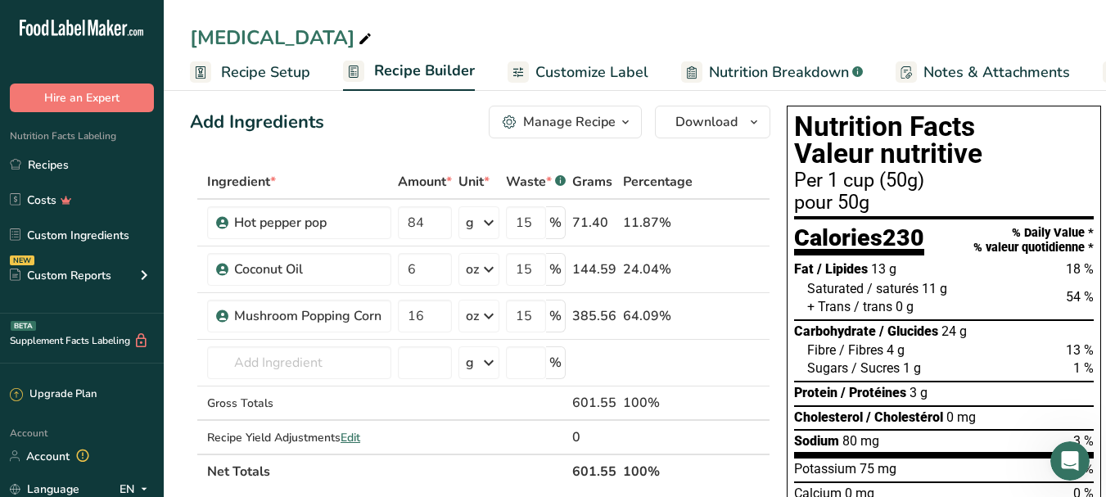
scroll to position [0, 0]
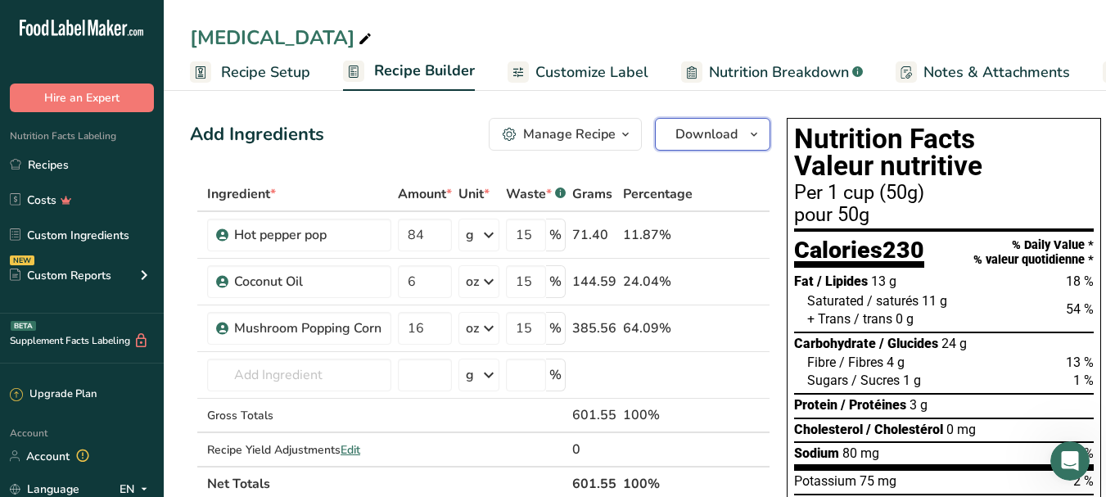
click at [718, 133] on span "Download" at bounding box center [706, 134] width 62 height 20
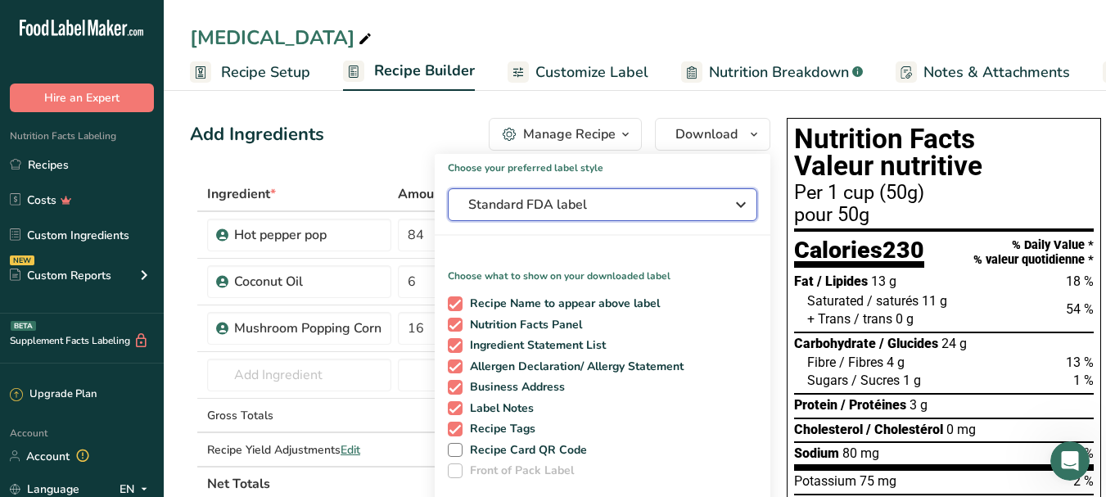
click at [636, 207] on span "Standard FDA label" at bounding box center [591, 205] width 246 height 20
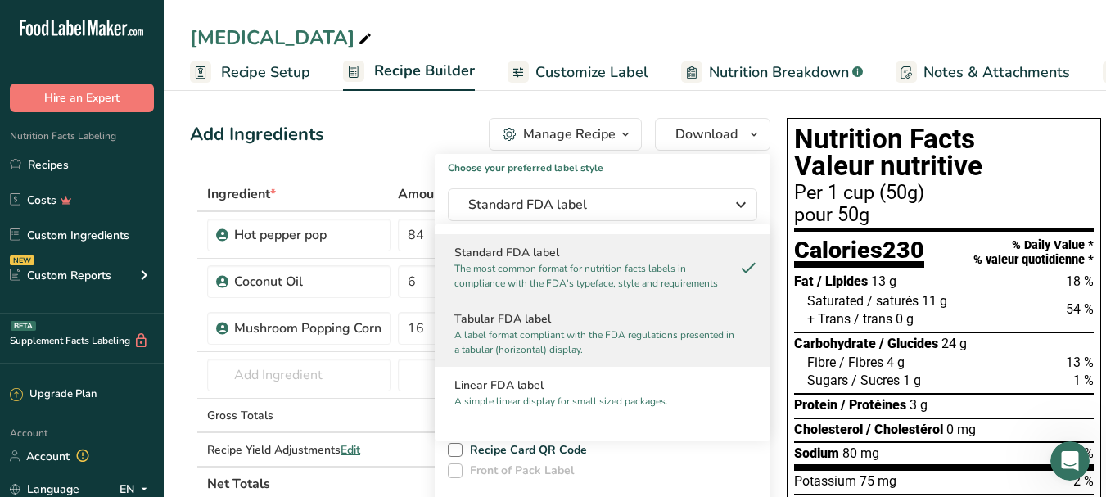
click at [583, 332] on p "A label format compliant with the FDA regulations presented in a tabular (horiz…" at bounding box center [595, 341] width 282 height 29
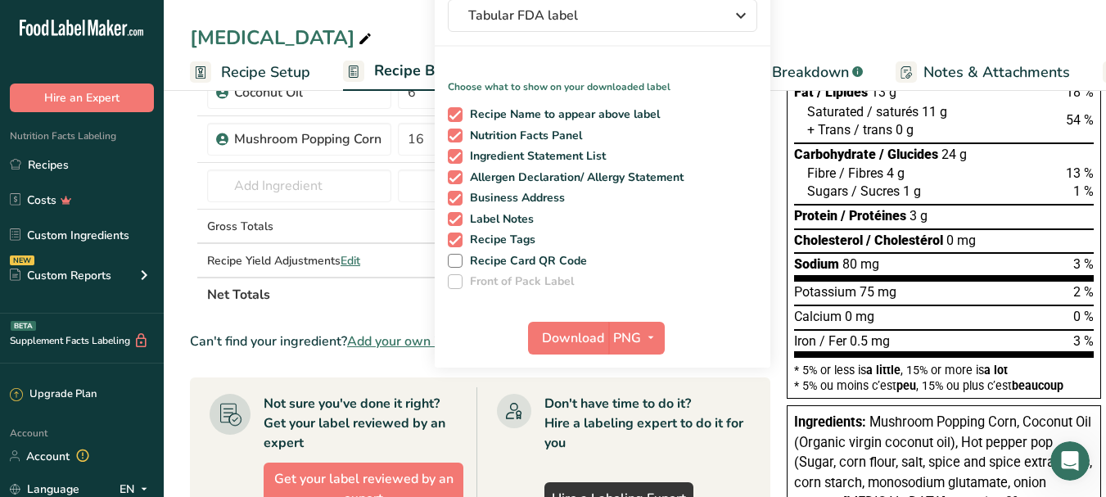
scroll to position [235, 0]
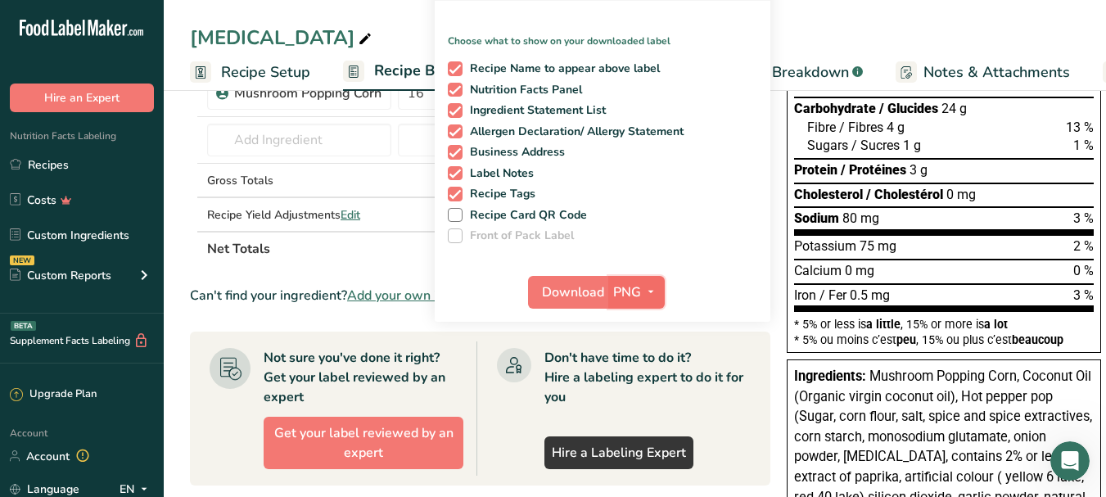
click at [648, 287] on icon "button" at bounding box center [650, 292] width 13 height 20
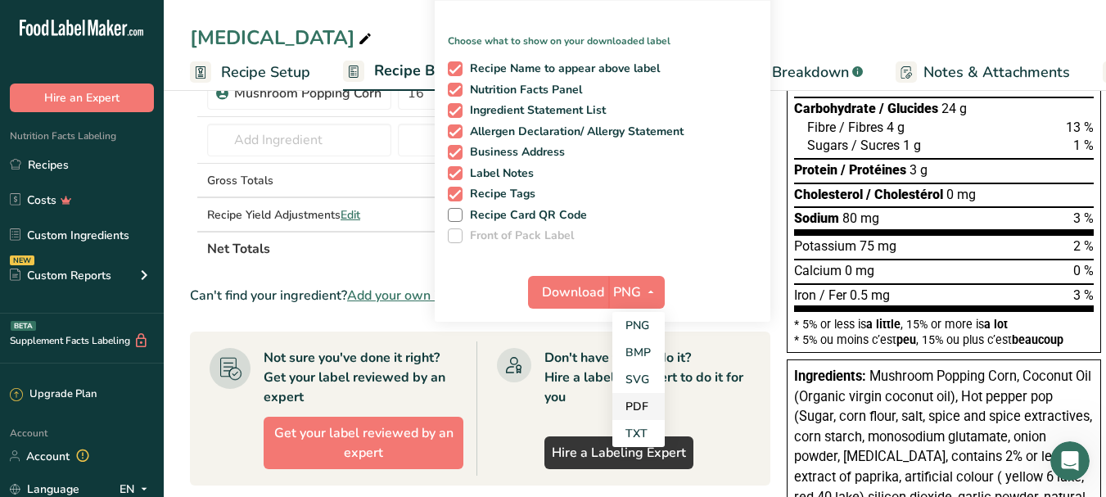
click at [655, 402] on link "PDF" at bounding box center [638, 406] width 52 height 27
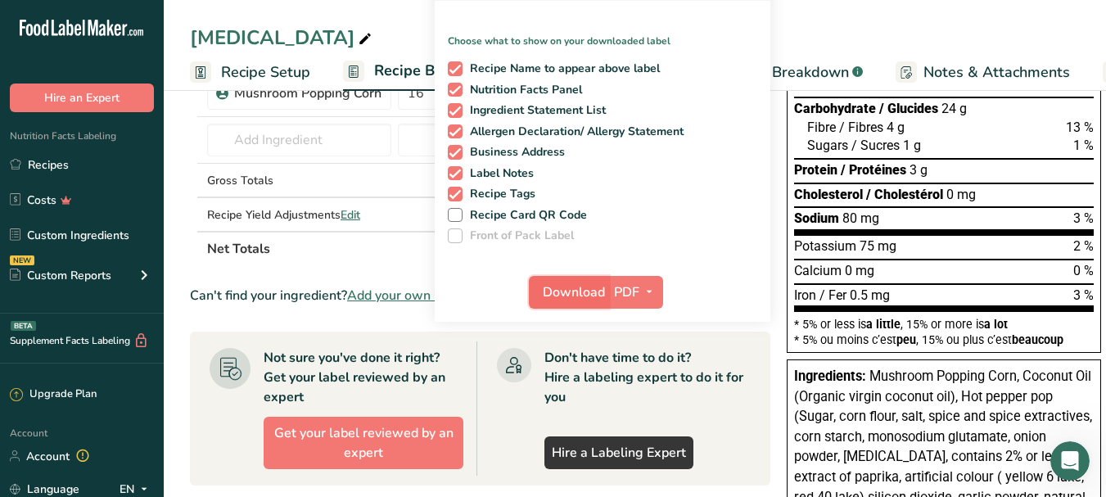
click at [574, 287] on span "Download" at bounding box center [574, 292] width 62 height 20
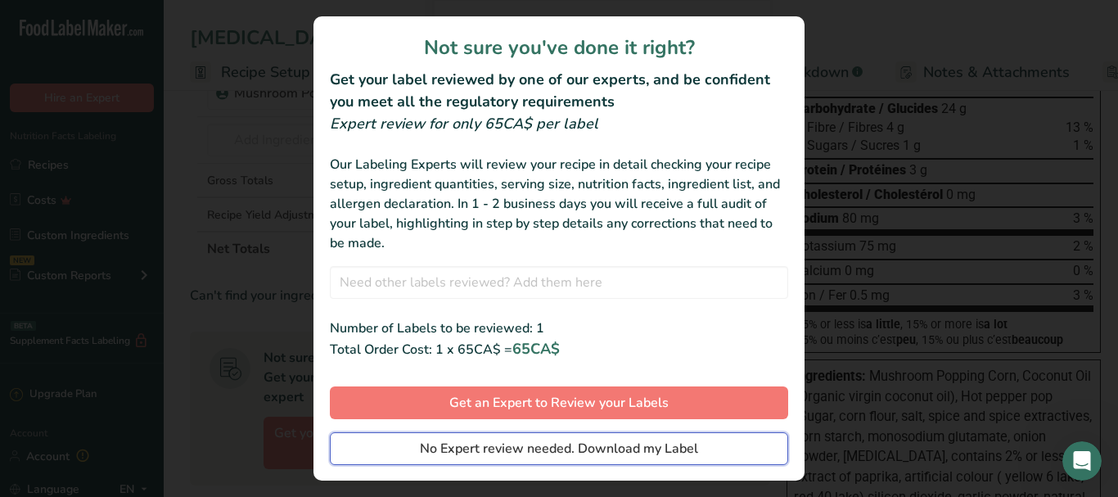
click at [520, 452] on span "No Expert review needed. Download my Label" at bounding box center [559, 449] width 278 height 20
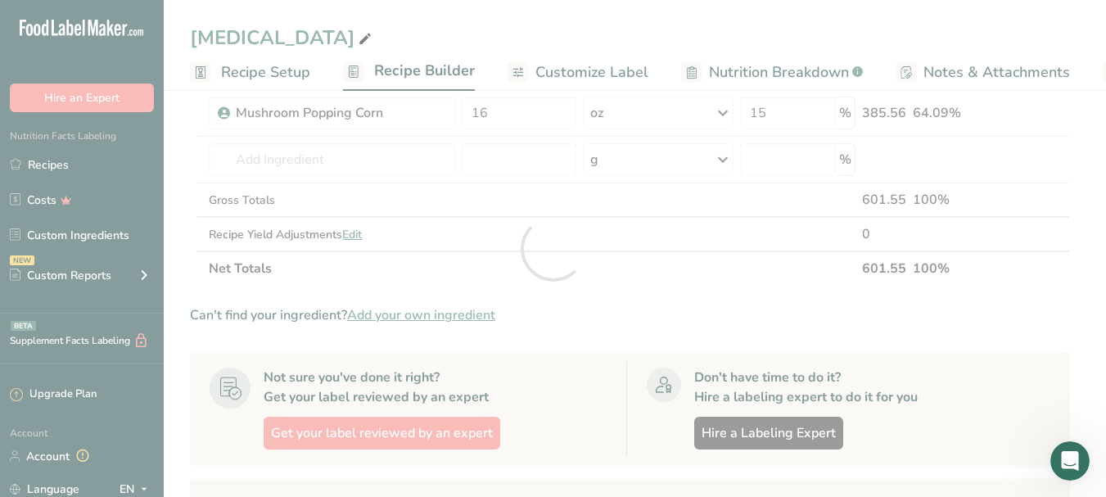
scroll to position [0, 0]
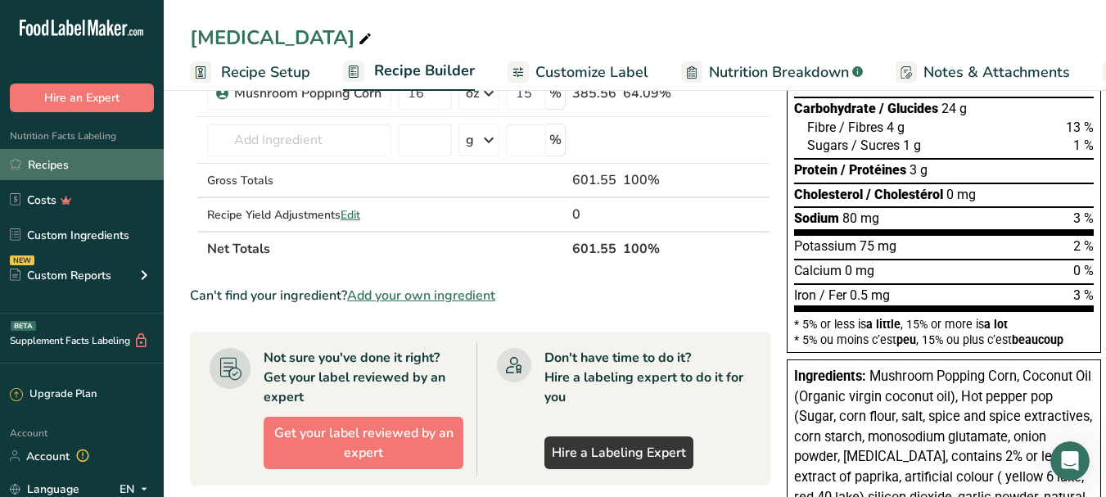
click at [83, 163] on link "Recipes" at bounding box center [82, 164] width 164 height 31
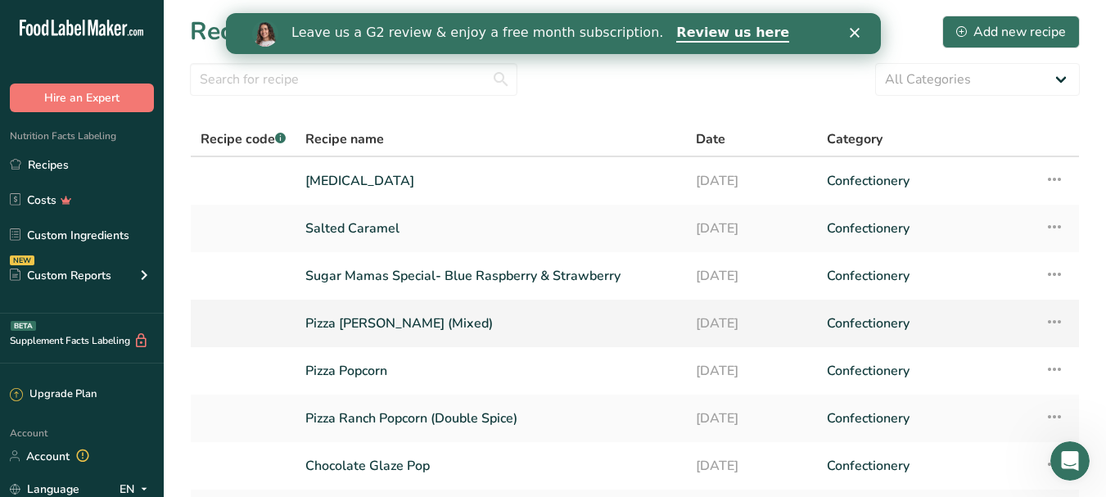
click at [384, 336] on link "Pizza [PERSON_NAME] (Mixed)" at bounding box center [490, 323] width 371 height 34
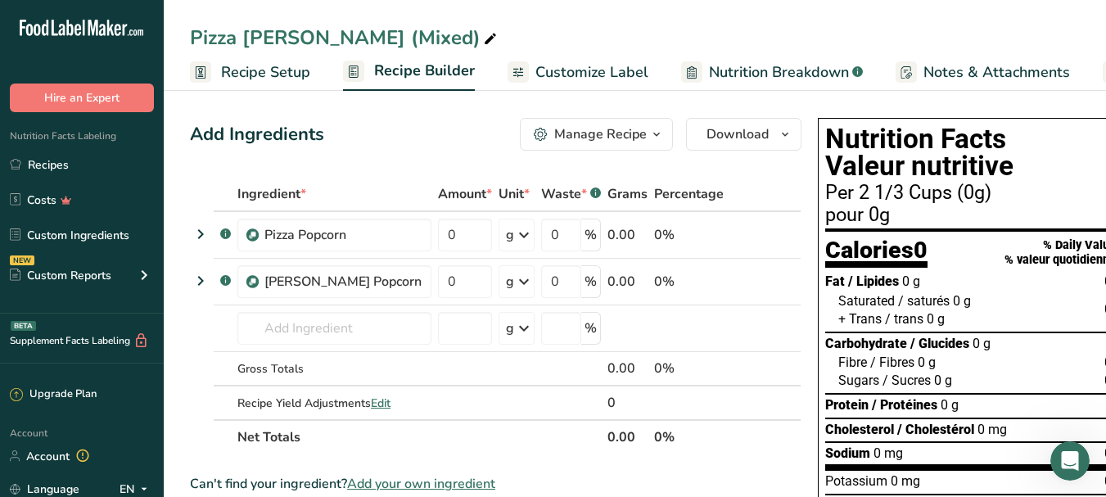
click at [247, 74] on span "Recipe Setup" at bounding box center [265, 72] width 89 height 22
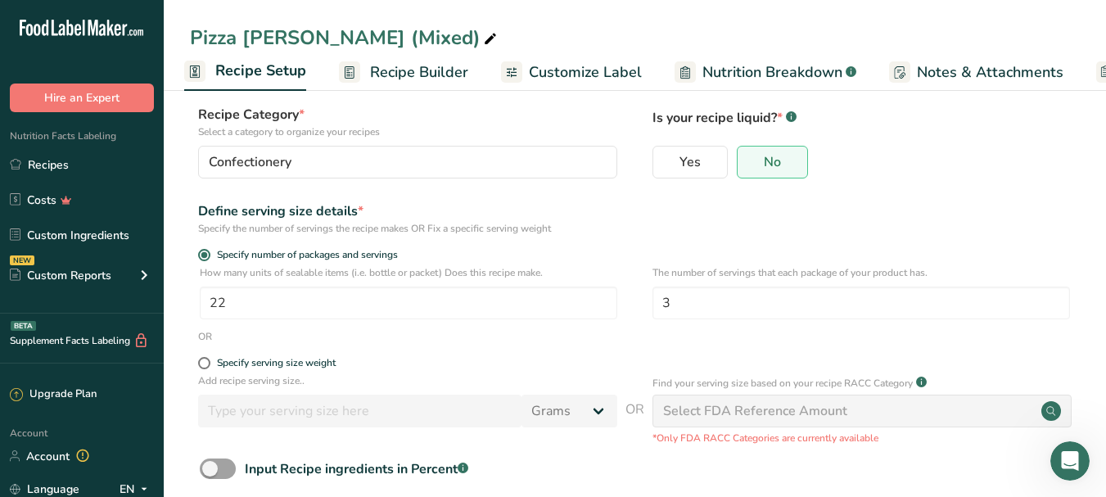
scroll to position [102, 0]
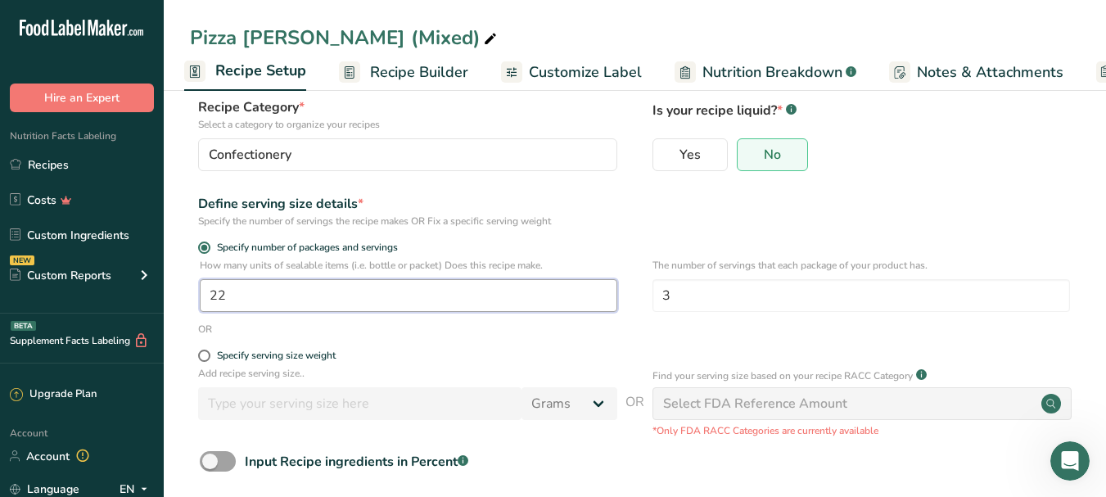
click at [296, 283] on input "22" at bounding box center [409, 295] width 418 height 33
type input "115"
click at [804, 304] on input "3" at bounding box center [862, 295] width 418 height 33
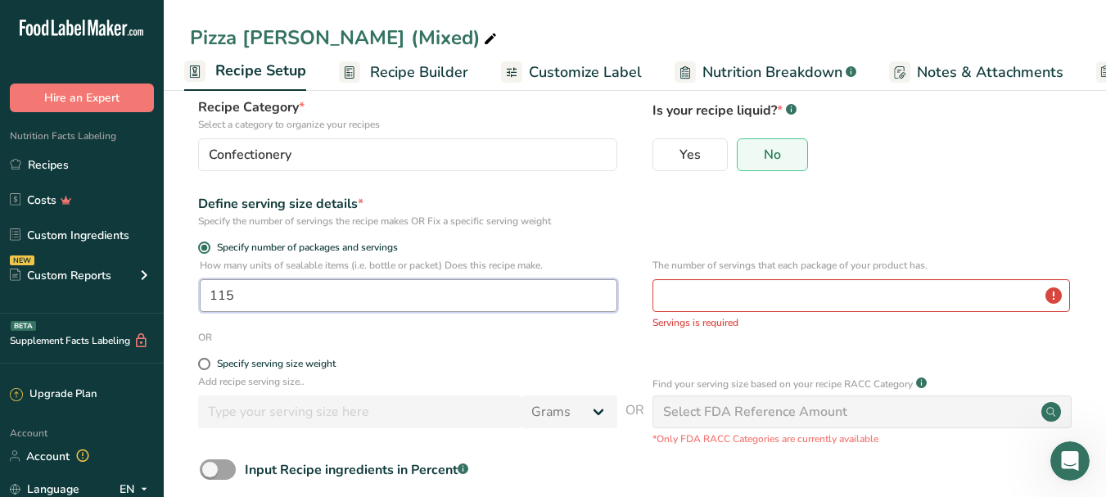
click at [217, 288] on input "115" at bounding box center [409, 295] width 418 height 33
click at [685, 309] on input "number" at bounding box center [862, 295] width 418 height 33
click at [258, 306] on input "15" at bounding box center [409, 295] width 418 height 33
type input "13"
click at [748, 300] on input "number" at bounding box center [862, 295] width 418 height 33
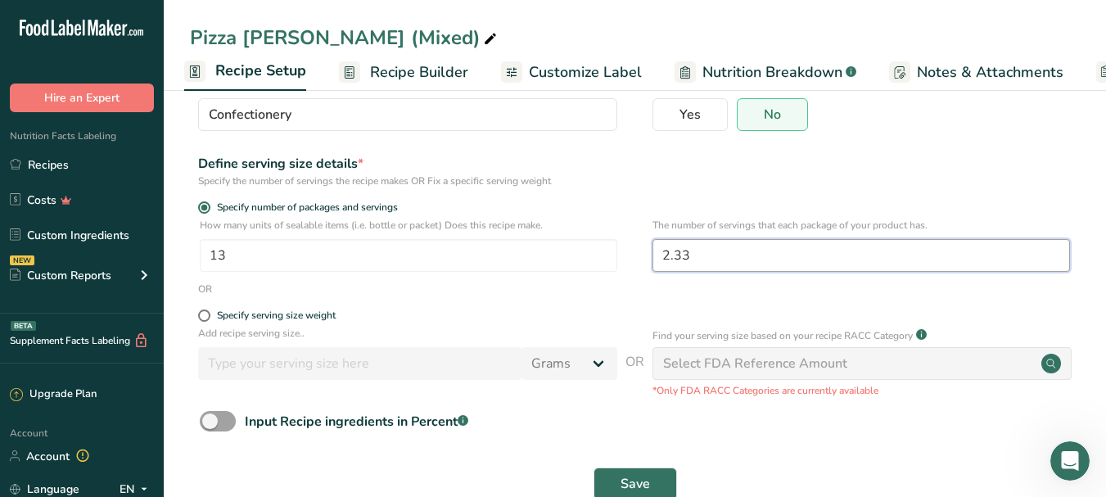
scroll to position [182, 0]
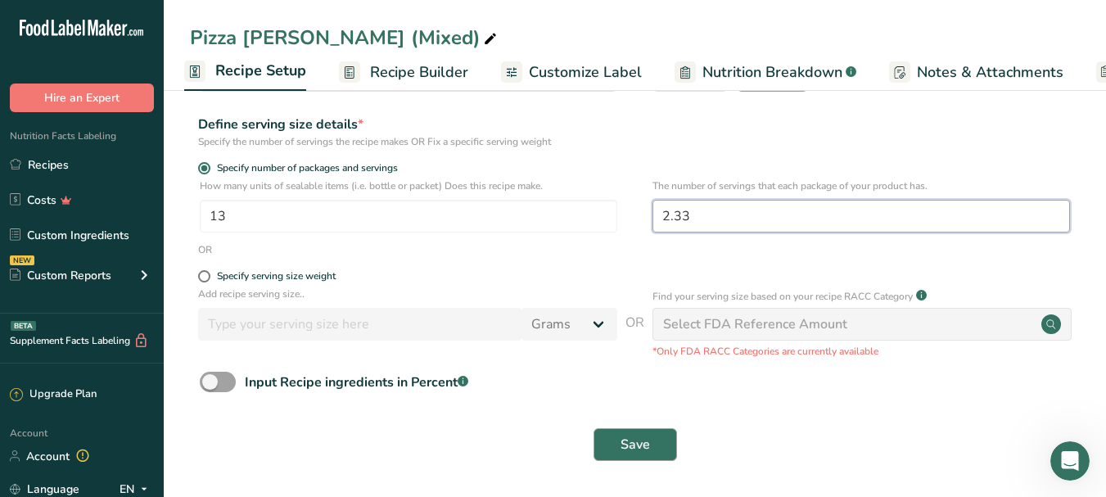
type input "2.33"
click at [631, 435] on span "Save" at bounding box center [635, 445] width 29 height 20
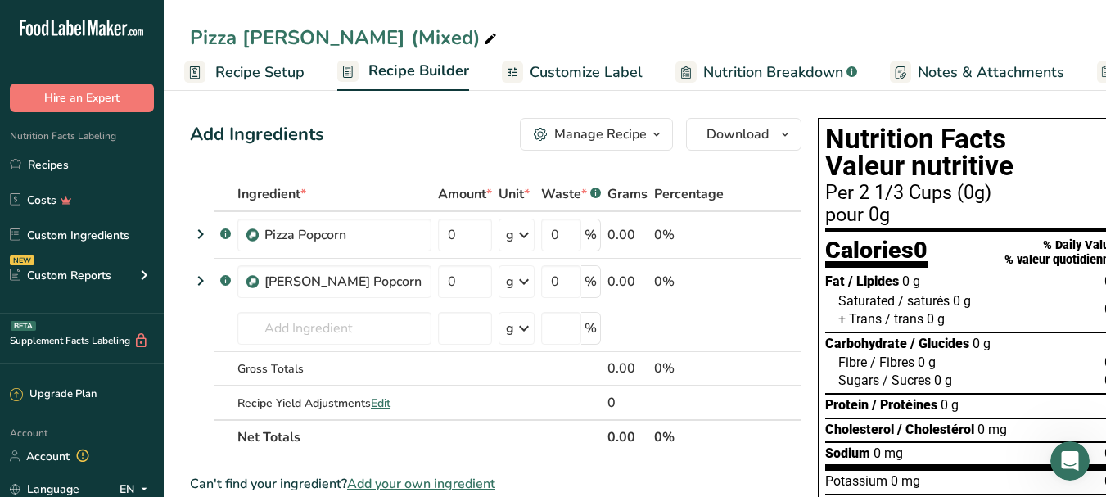
click at [244, 77] on span "Recipe Setup" at bounding box center [259, 72] width 89 height 22
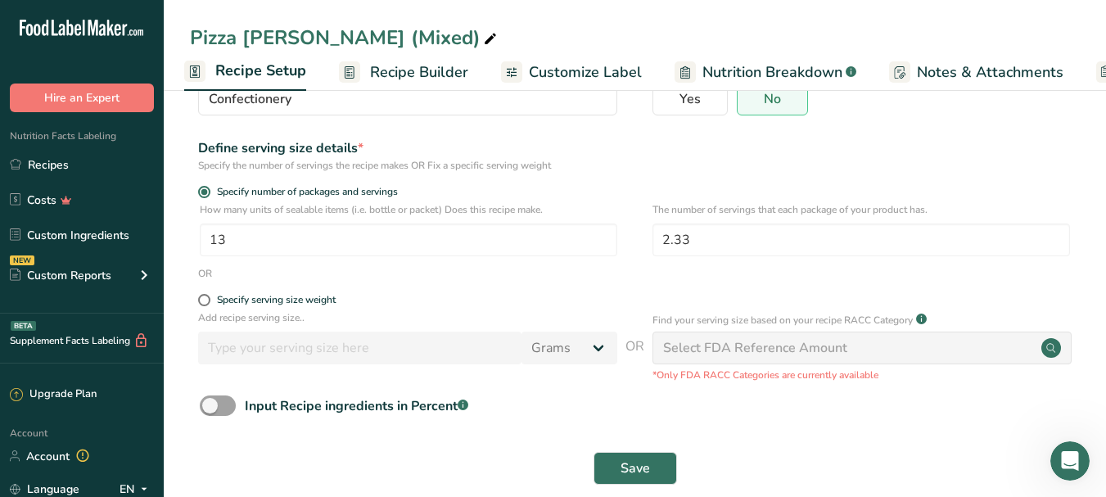
scroll to position [159, 0]
click at [205, 292] on form "Recipe name * Pizza [PERSON_NAME] (Mixed) Recipe code .a-a{fill:#347362;}.b-a{f…" at bounding box center [635, 226] width 890 height 535
click at [207, 293] on span at bounding box center [204, 299] width 12 height 12
click at [207, 294] on input "Specify serving size weight" at bounding box center [203, 299] width 11 height 11
radio input "true"
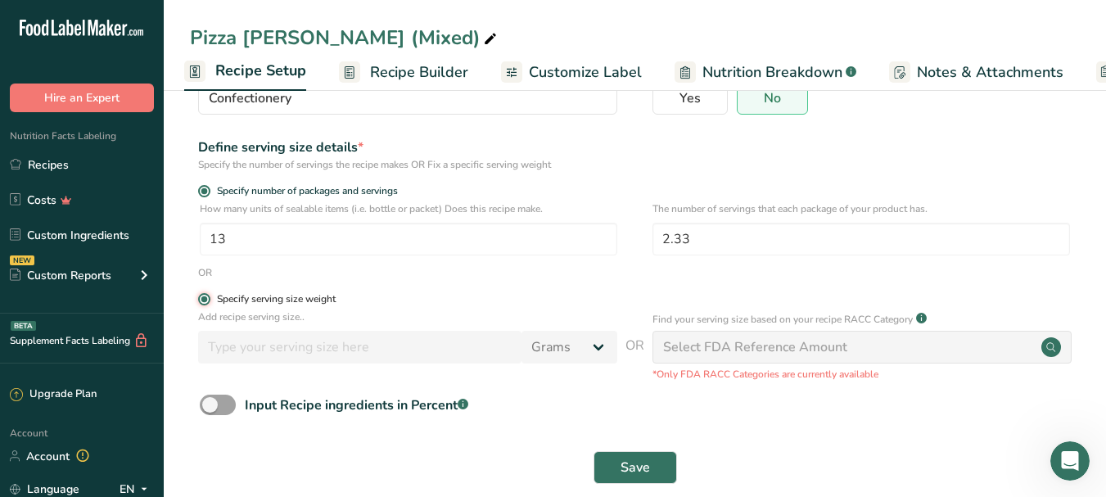
radio input "false"
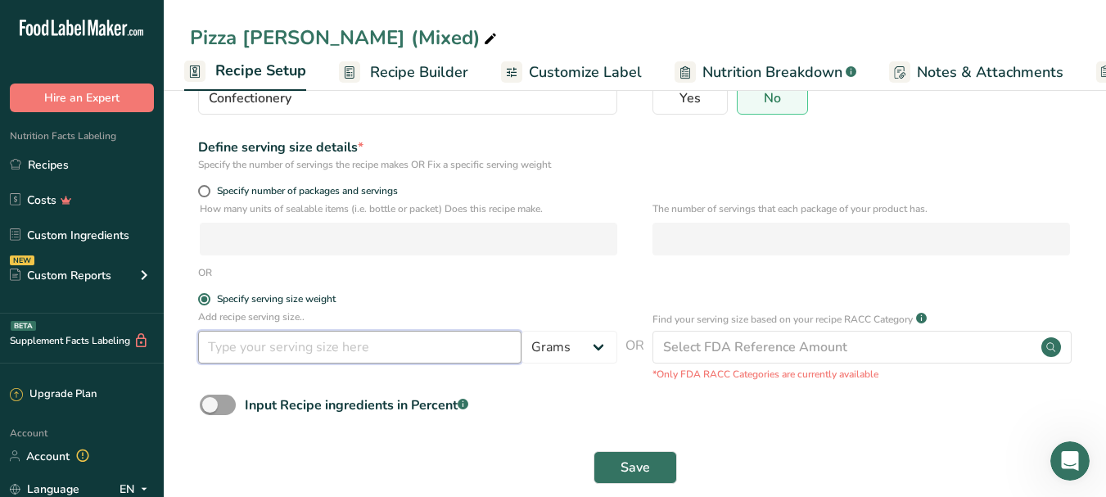
click at [310, 349] on input "number" at bounding box center [359, 347] width 323 height 33
type input "50"
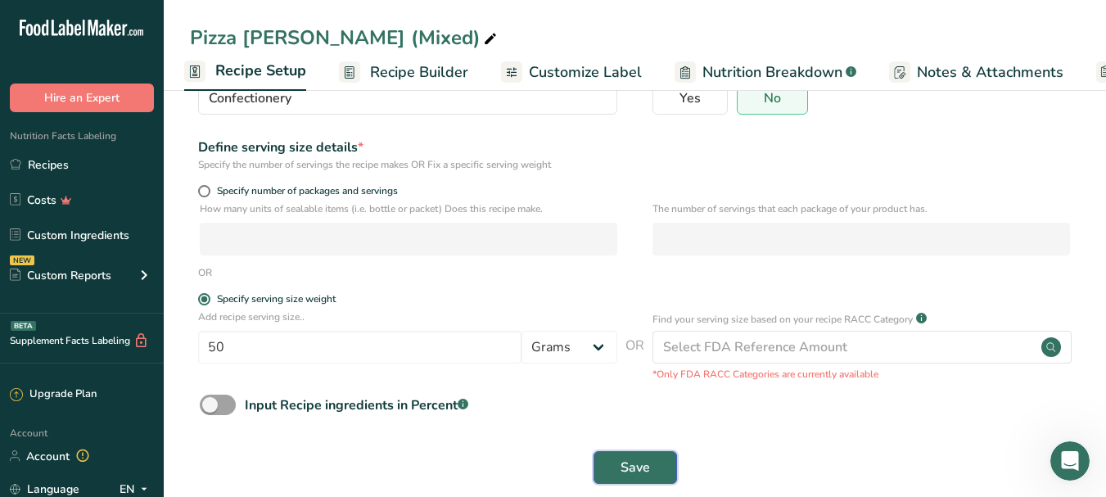
click at [635, 474] on span "Save" at bounding box center [635, 468] width 29 height 20
